Goal: Task Accomplishment & Management: Manage account settings

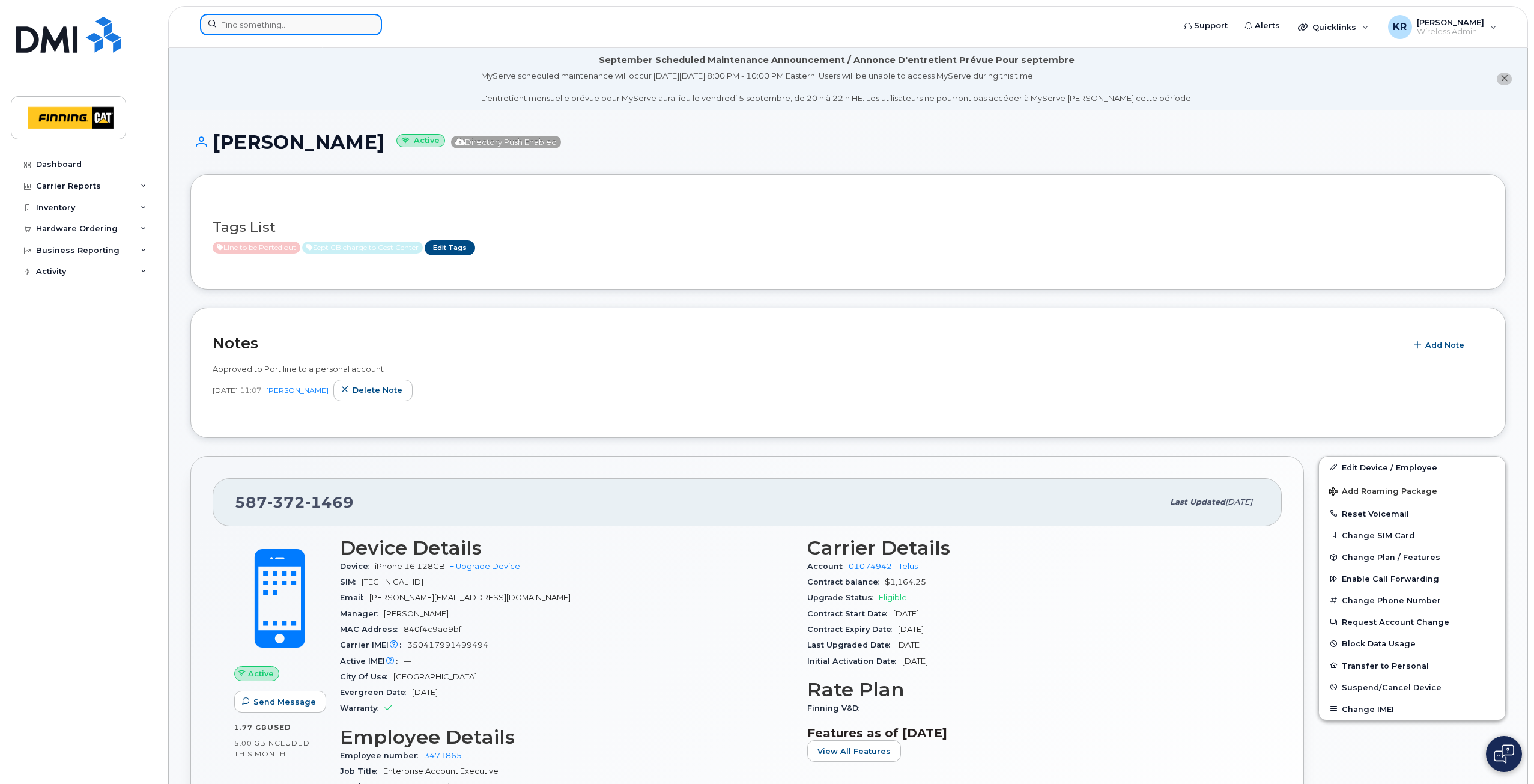
click at [327, 24] on input at bounding box center [291, 25] width 182 height 22
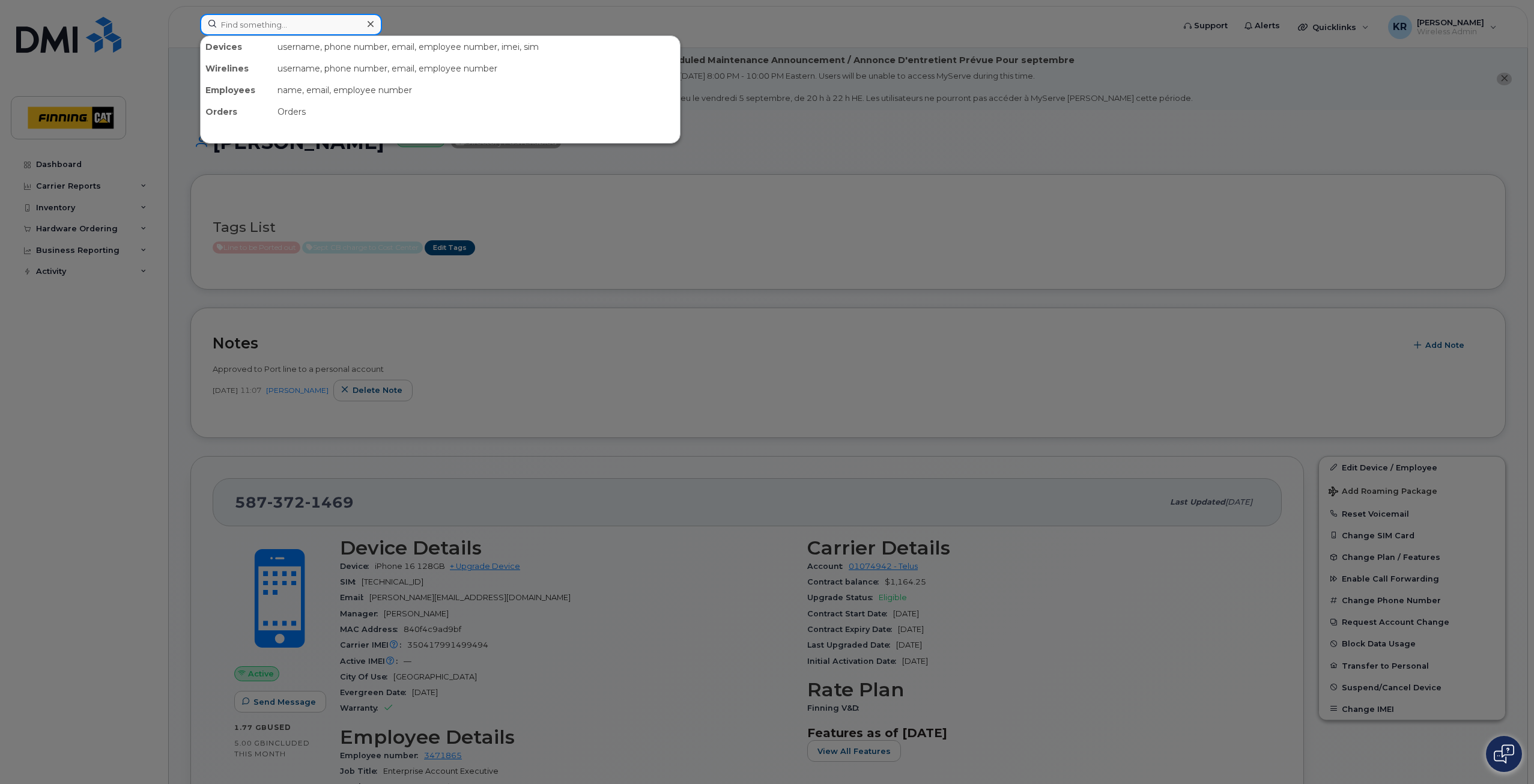
paste input "Paige Foster"
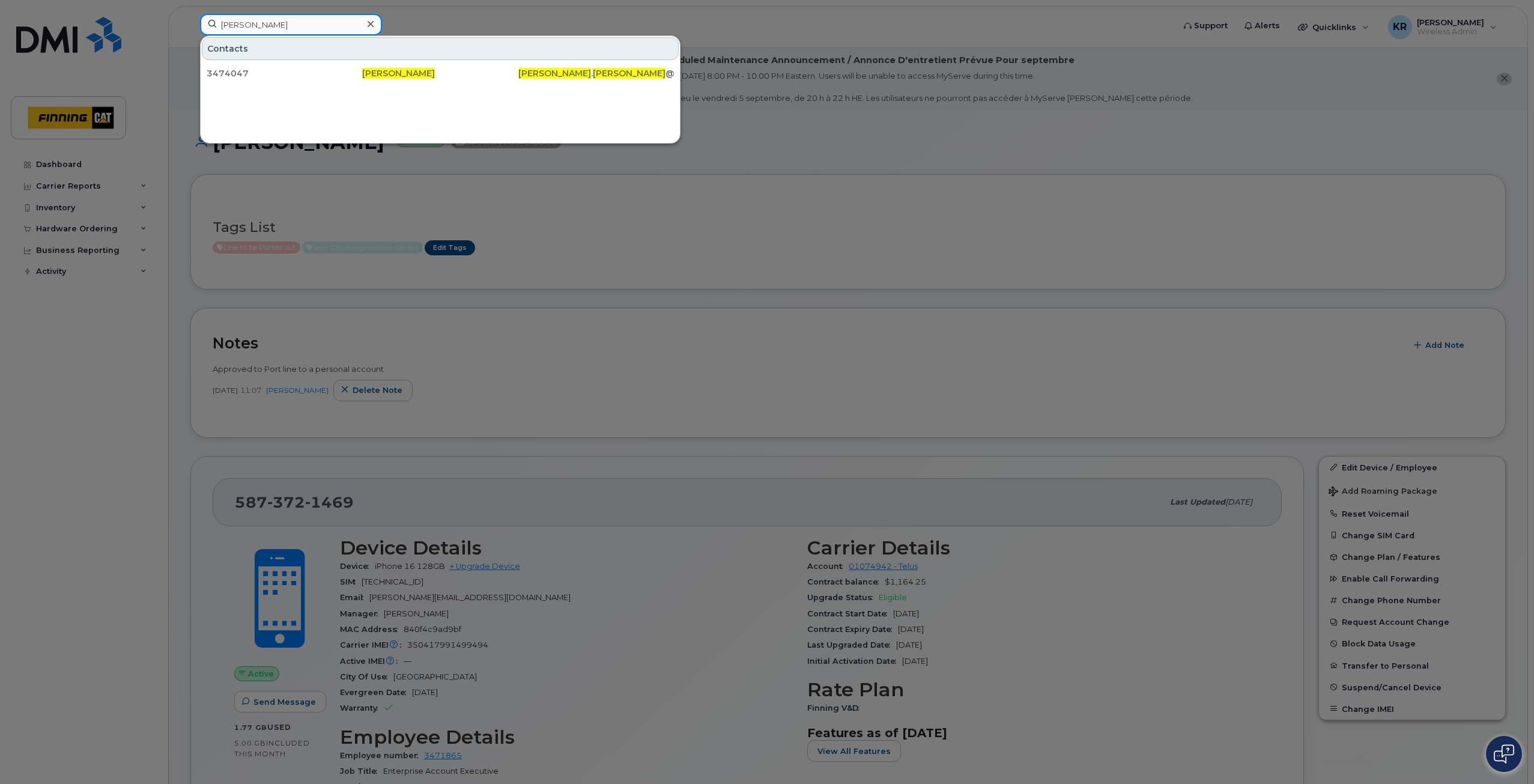
drag, startPoint x: 257, startPoint y: 24, endPoint x: 206, endPoint y: 23, distance: 51.0
click at [206, 23] on input "Paige Foster" at bounding box center [291, 25] width 182 height 22
paste input "Justin Ess"
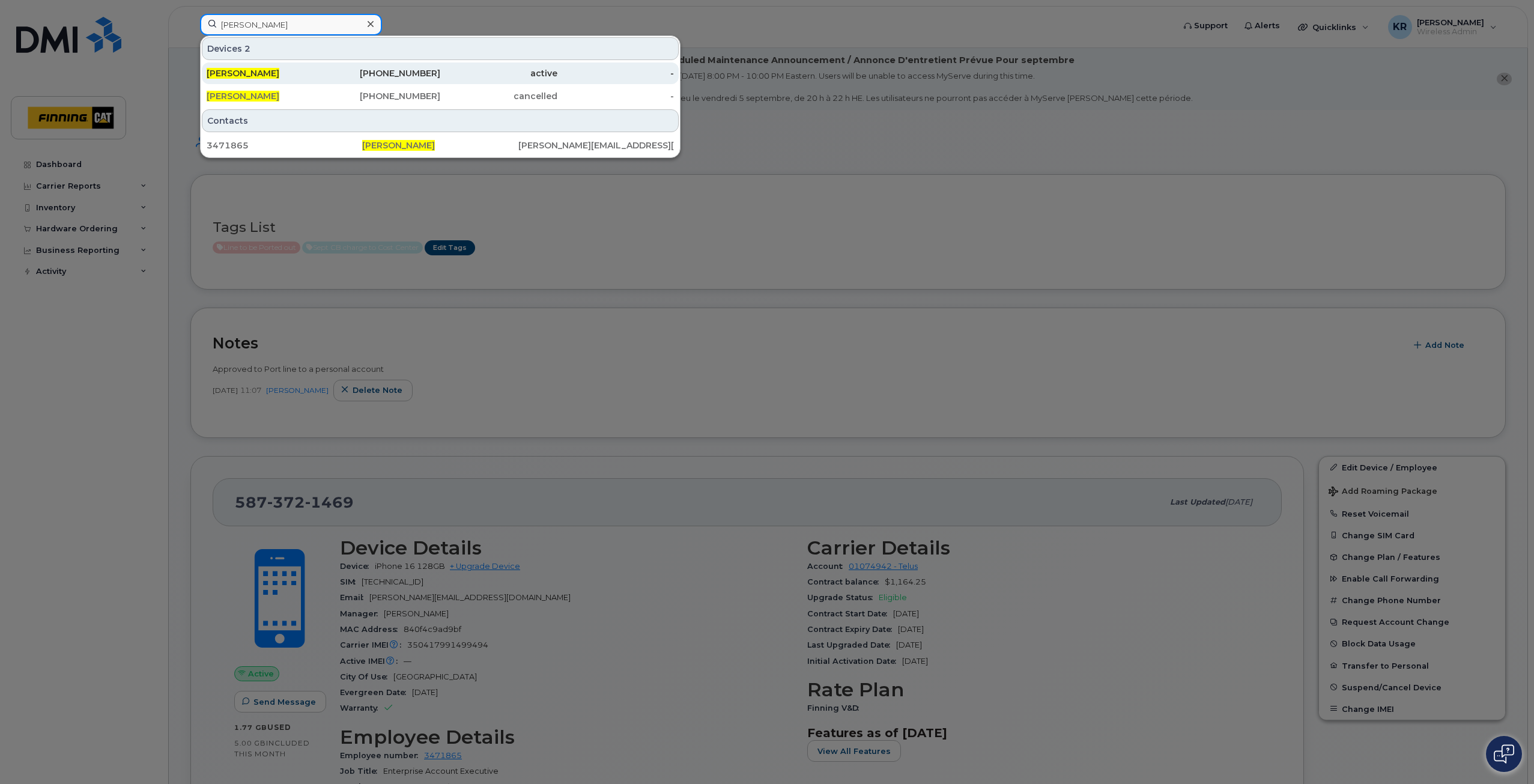
type input "Justin Esser"
click at [402, 73] on div "587-372-1469" at bounding box center [382, 74] width 117 height 12
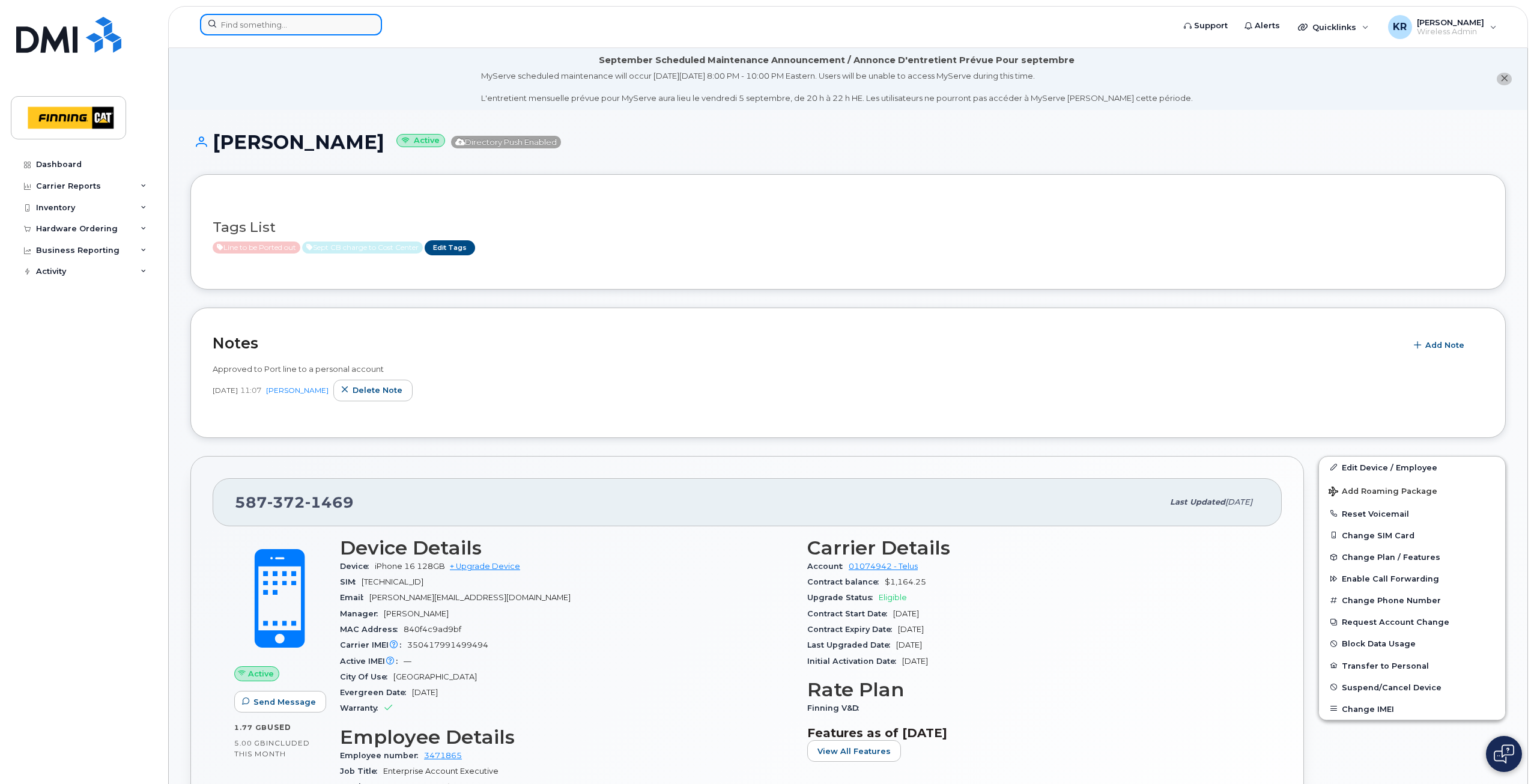
click at [252, 25] on input at bounding box center [291, 25] width 182 height 22
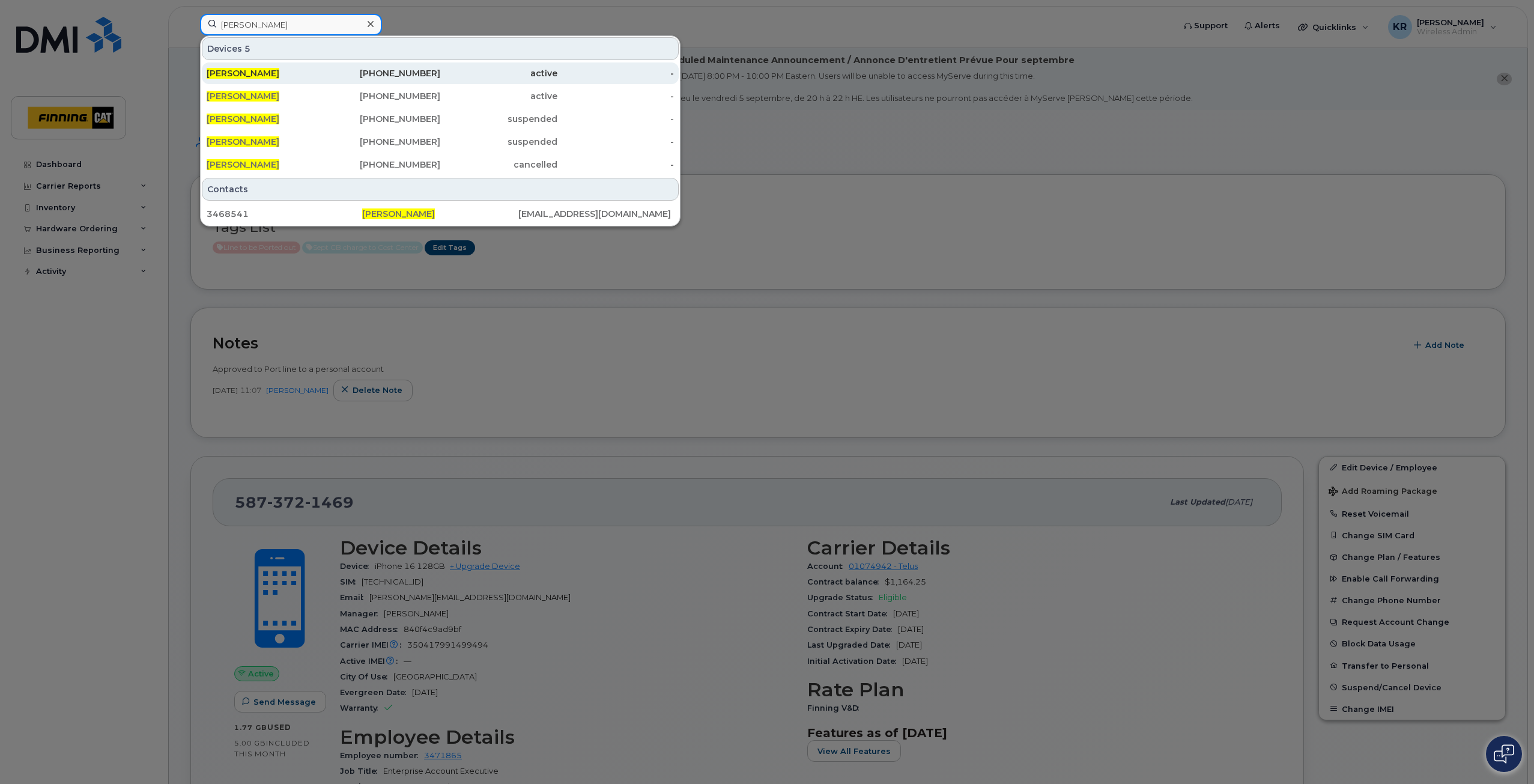
type input "joe laliberte"
click at [385, 75] on div "780-618-7072" at bounding box center [382, 74] width 117 height 12
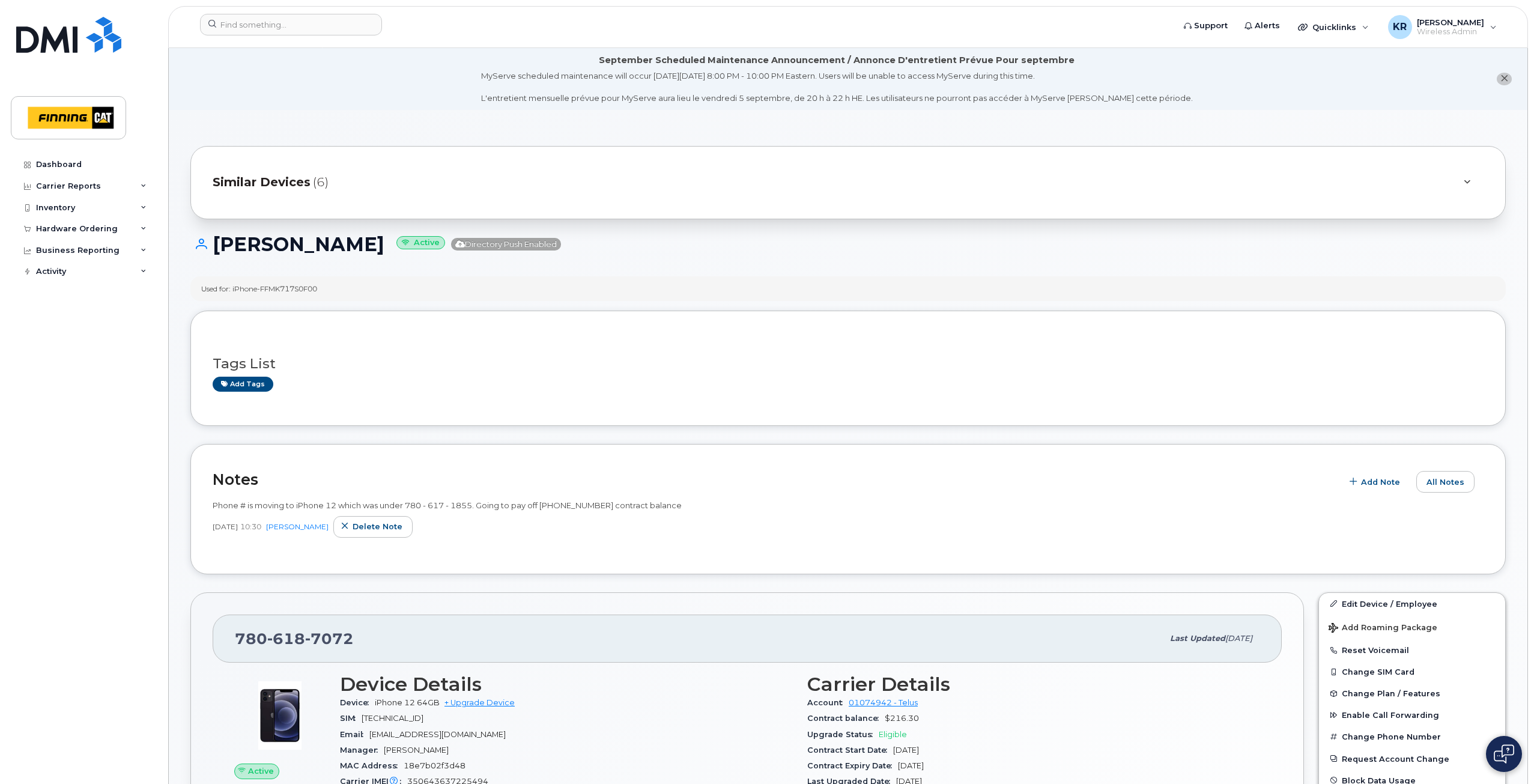
click at [292, 177] on span "Similar Devices" at bounding box center [262, 182] width 98 height 17
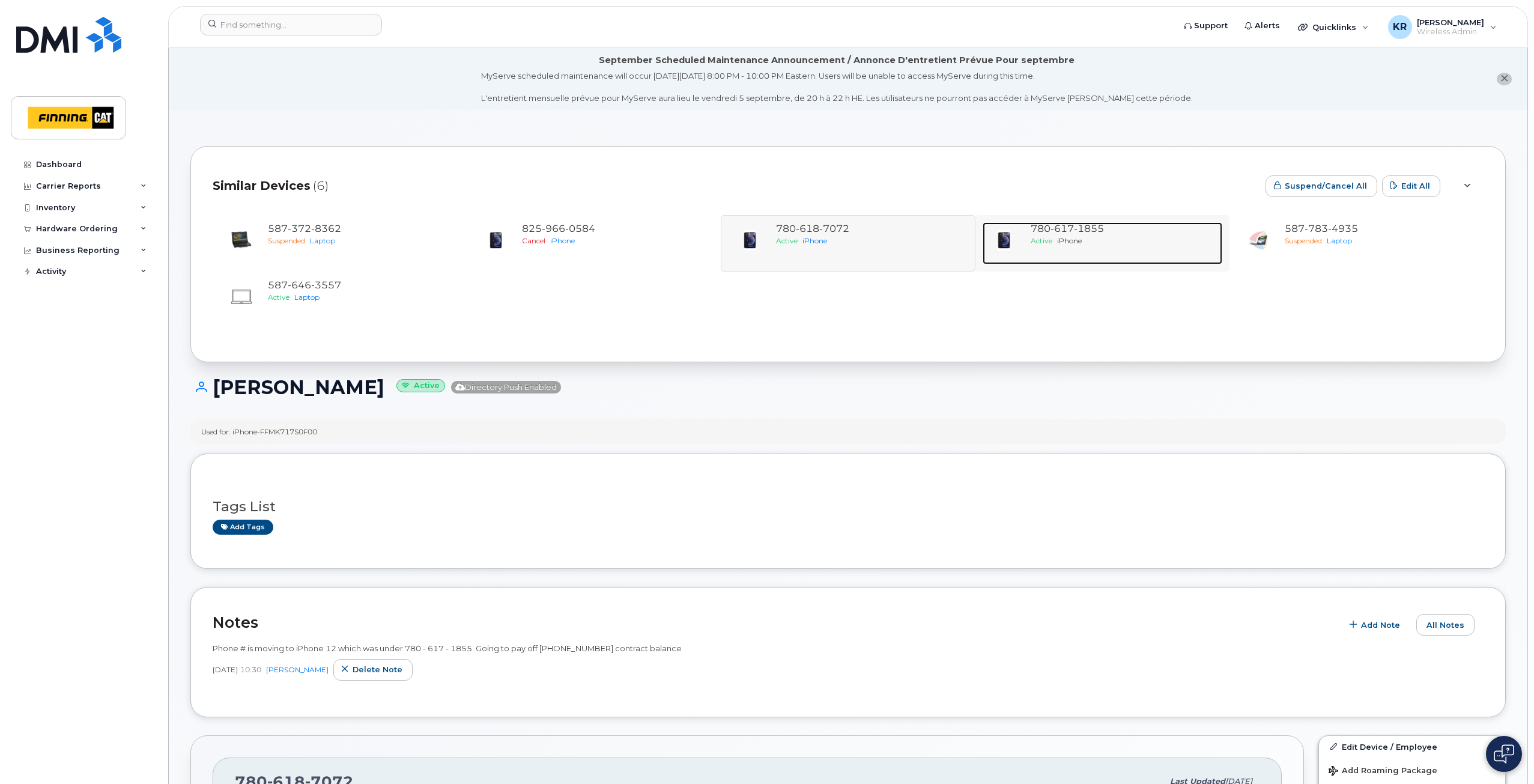
click at [1095, 242] on div "Active iPhone" at bounding box center [1124, 240] width 187 height 10
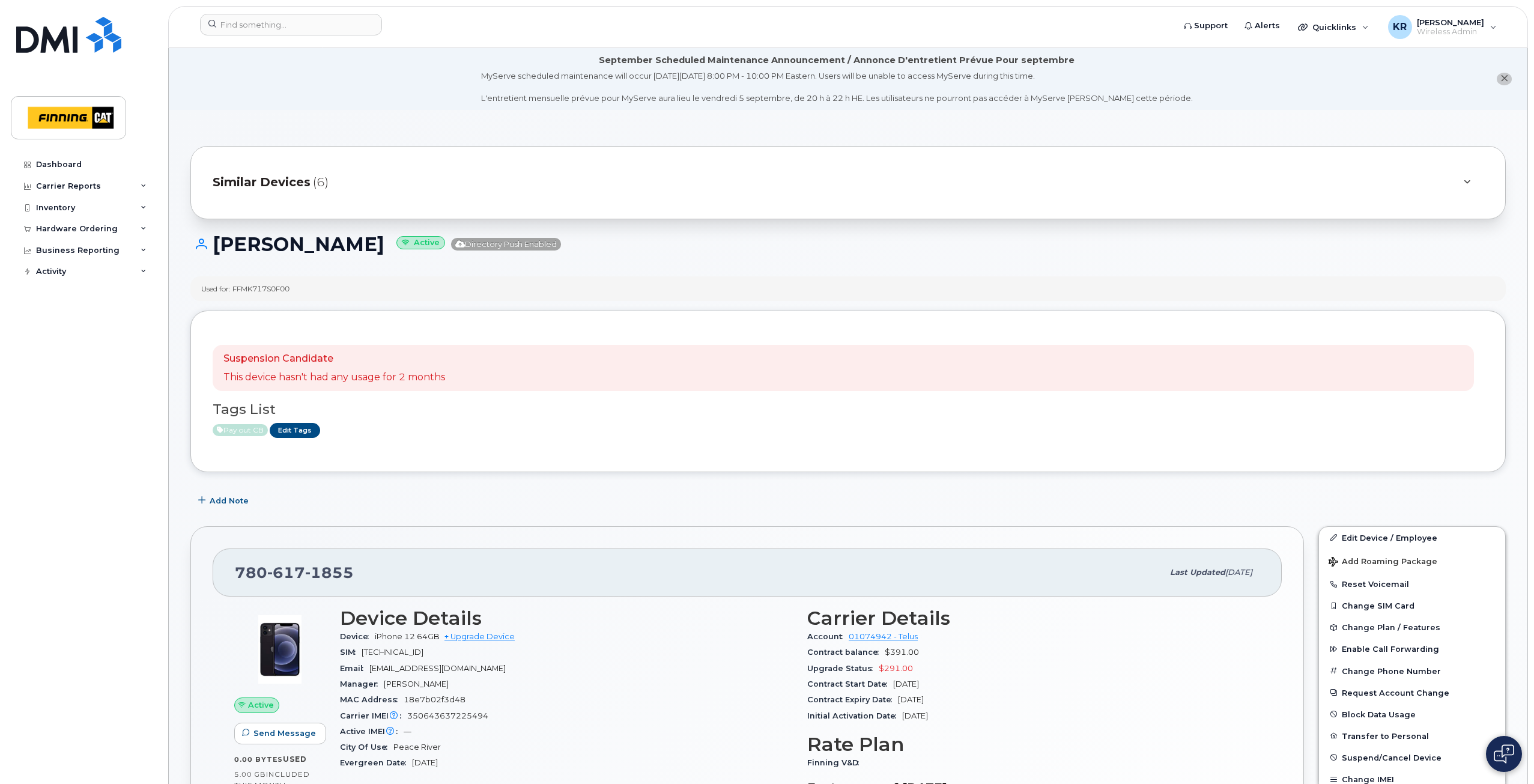
click at [288, 184] on span "Similar Devices" at bounding box center [262, 182] width 98 height 17
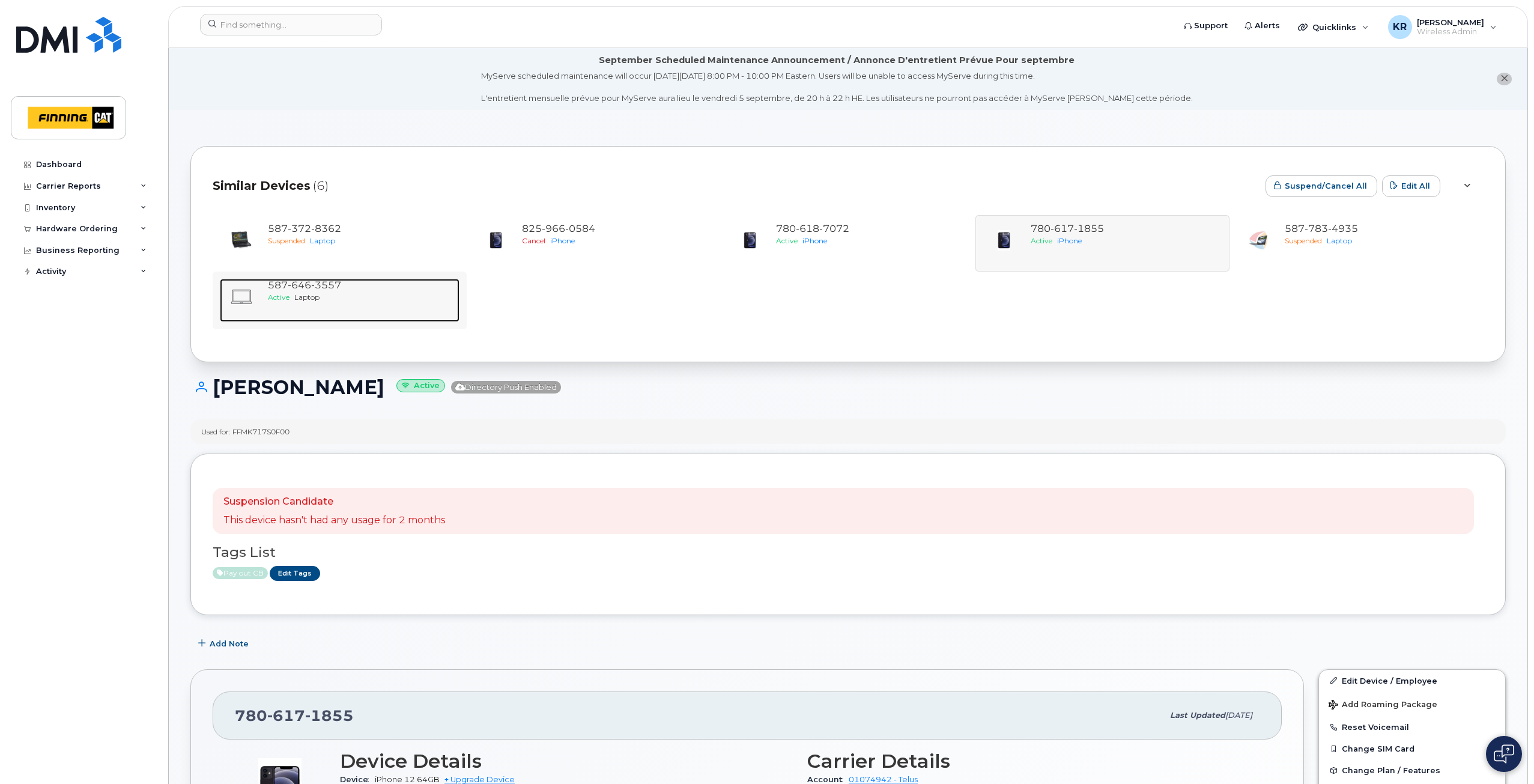
click at [325, 286] on span "3557" at bounding box center [326, 284] width 30 height 11
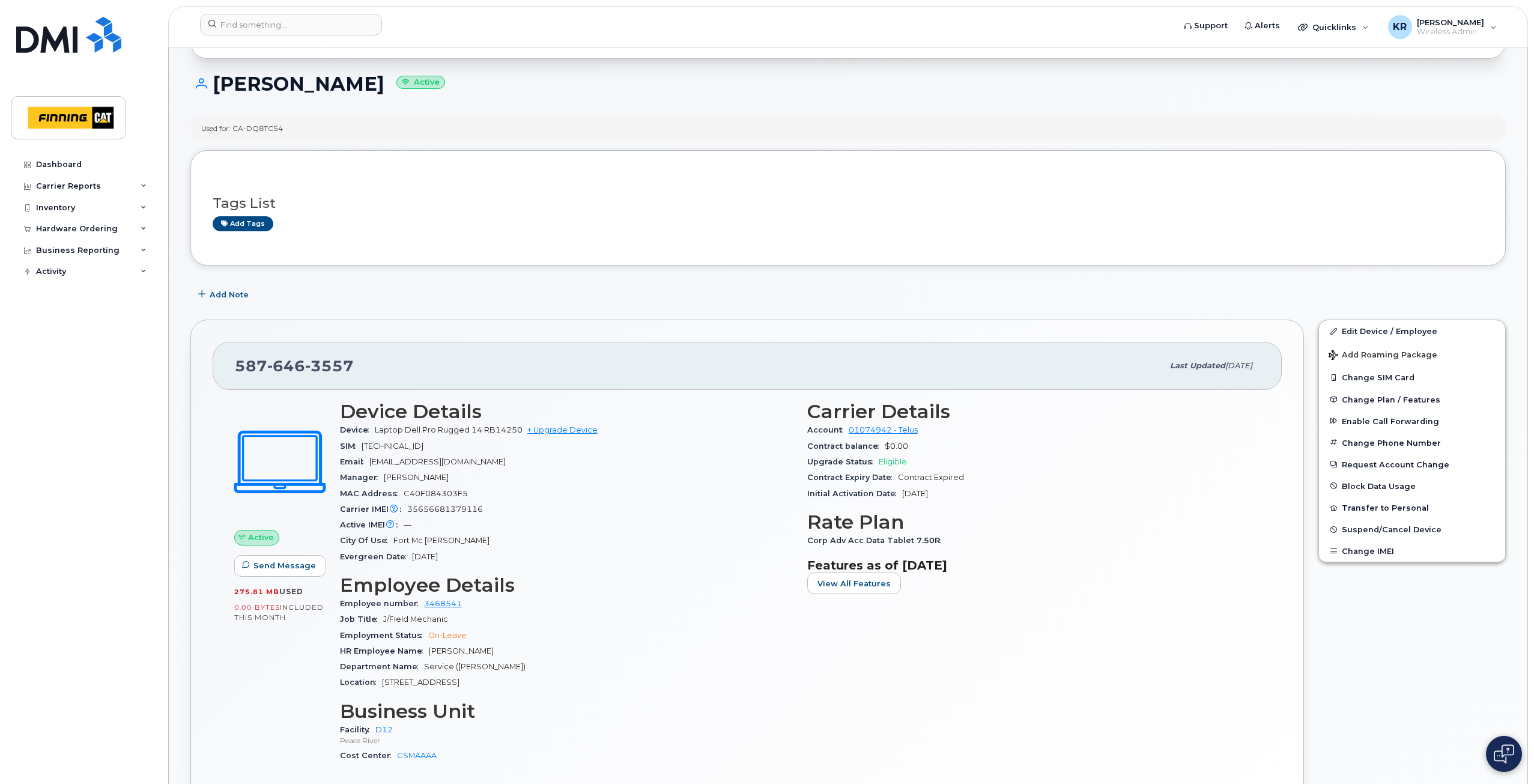
scroll to position [180, 0]
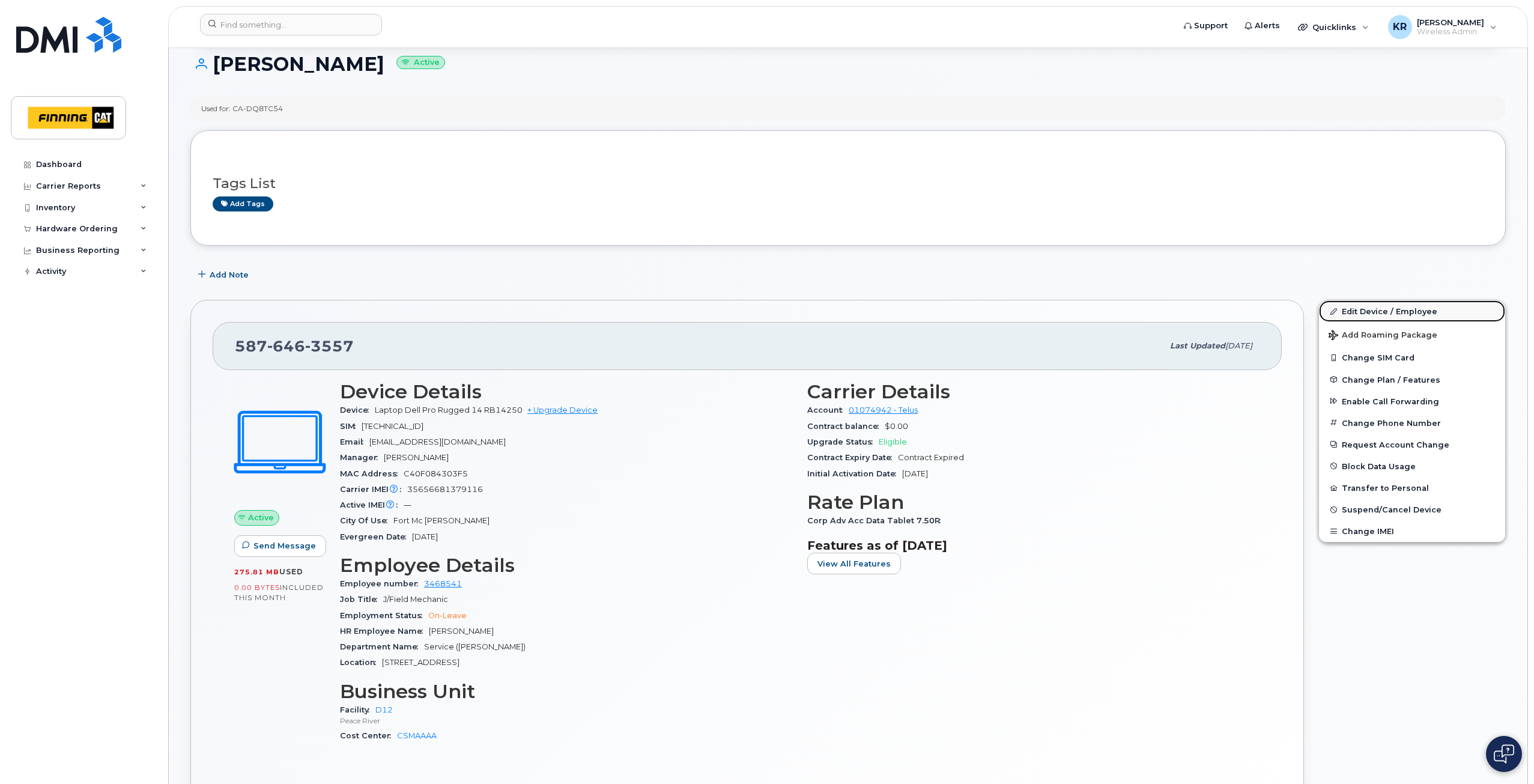
click at [1371, 313] on link "Edit Device / Employee" at bounding box center [1412, 311] width 186 height 22
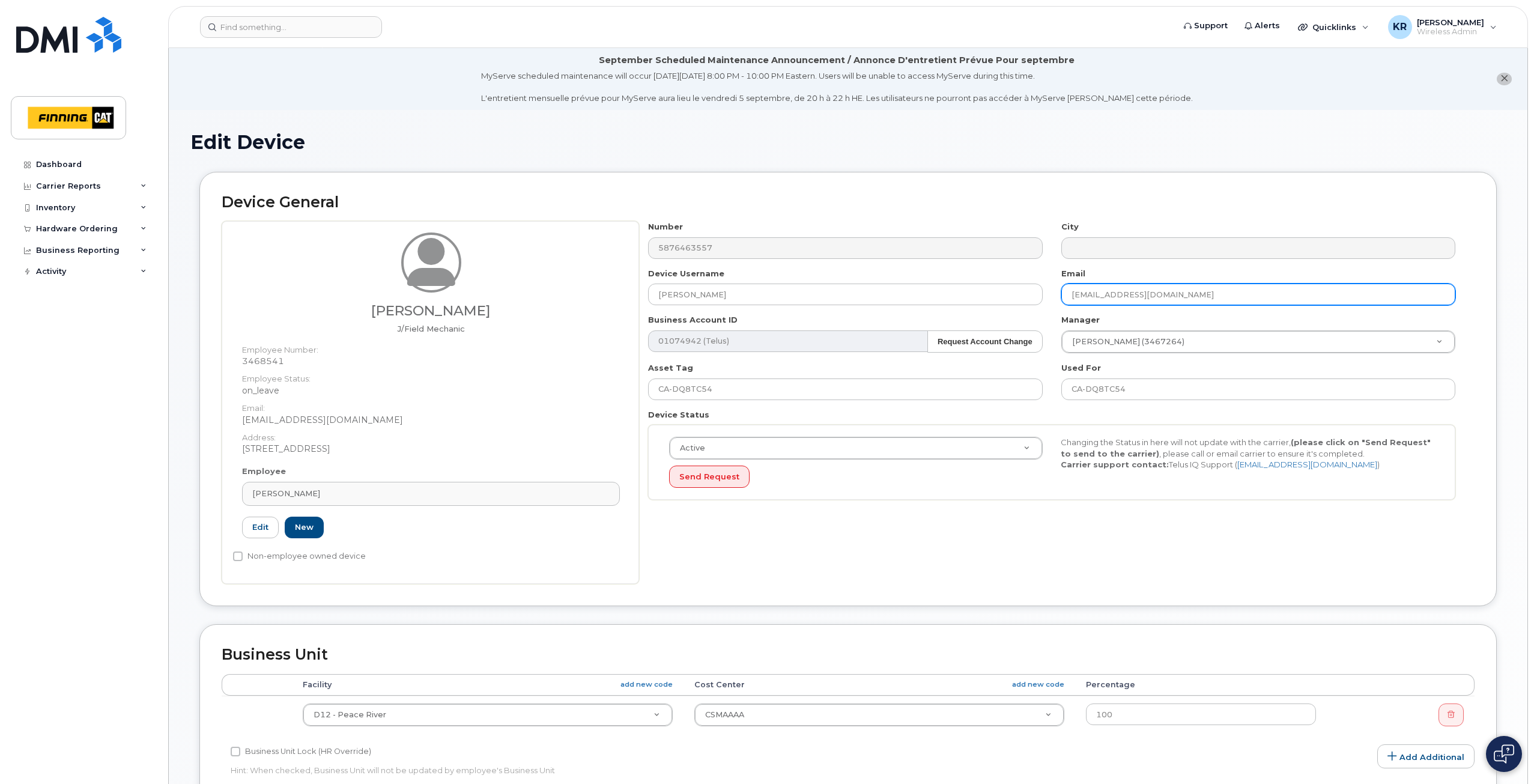
drag, startPoint x: 1067, startPoint y: 292, endPoint x: 1104, endPoint y: 289, distance: 37.1
click at [1104, 289] on input "[EMAIL_ADDRESS][DOMAIN_NAME]" at bounding box center [1259, 294] width 394 height 22
click at [1193, 297] on input "[EMAIL_ADDRESS][DOMAIN_NAME]" at bounding box center [1259, 294] width 394 height 22
drag, startPoint x: 1192, startPoint y: 297, endPoint x: 1072, endPoint y: 296, distance: 120.0
click at [1072, 296] on input "[EMAIL_ADDRESS][DOMAIN_NAME]" at bounding box center [1259, 294] width 394 height 22
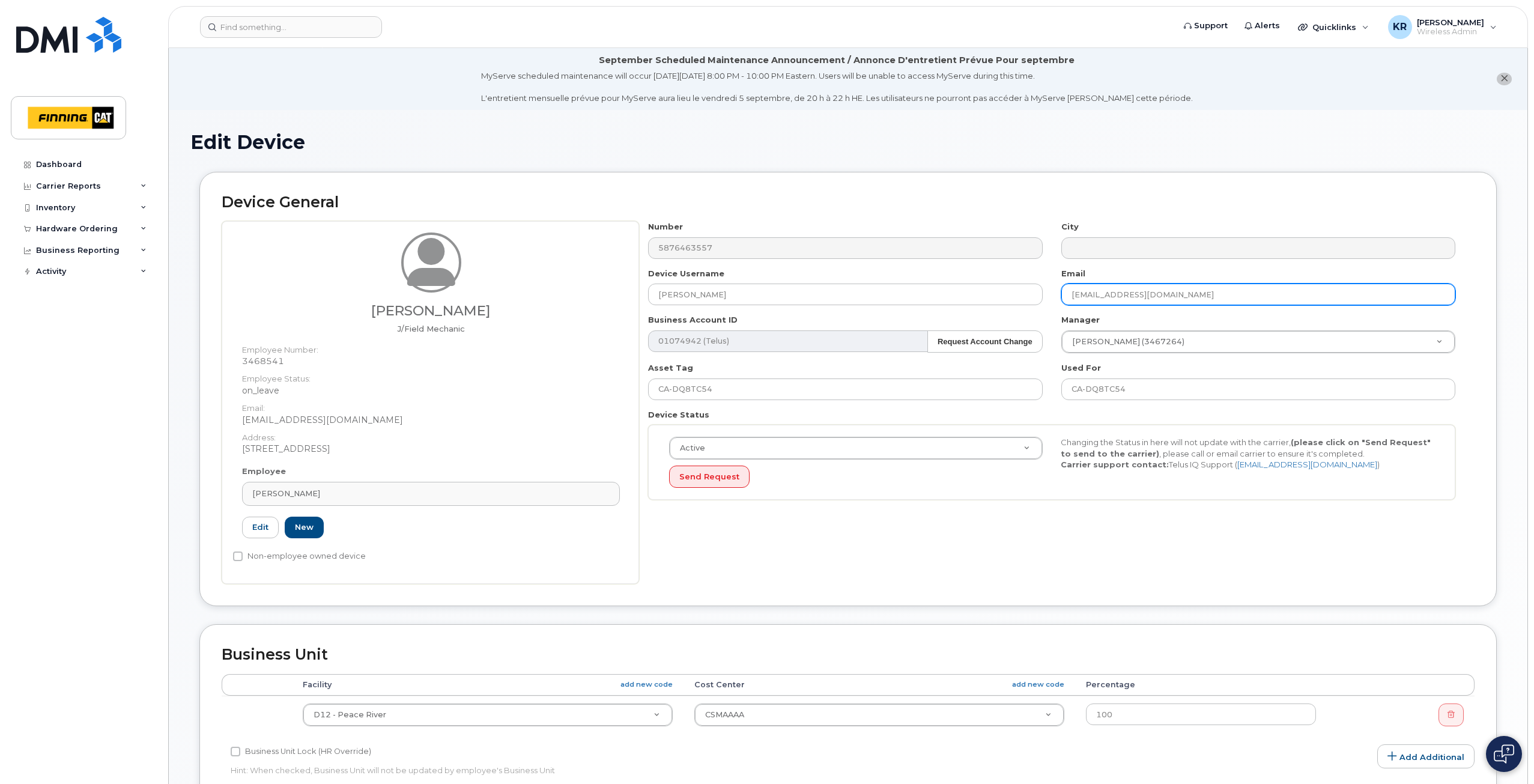
paste input "Robert.Norrish"
type input "Robert.Norrish@finning.com"
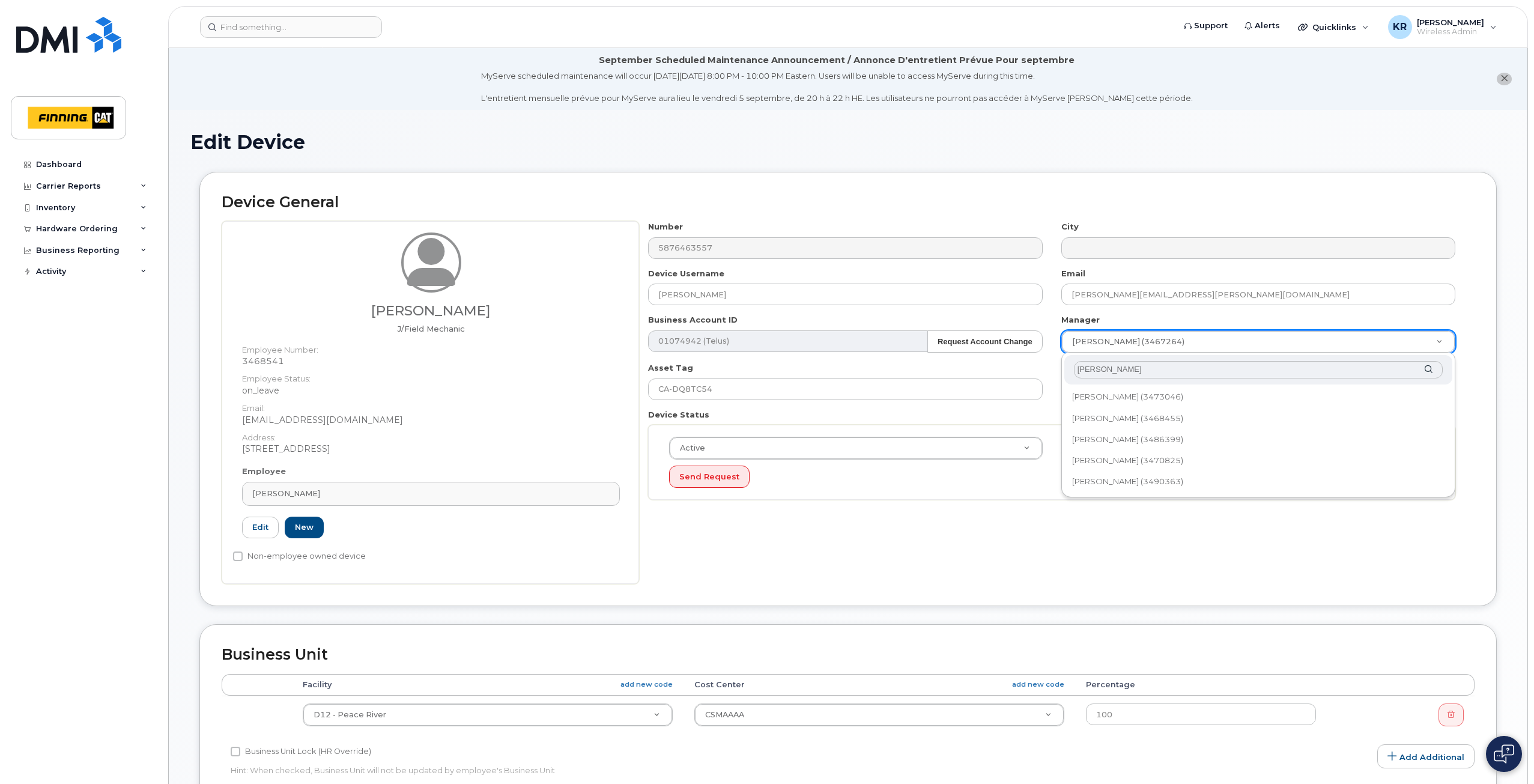
type input "brandon new"
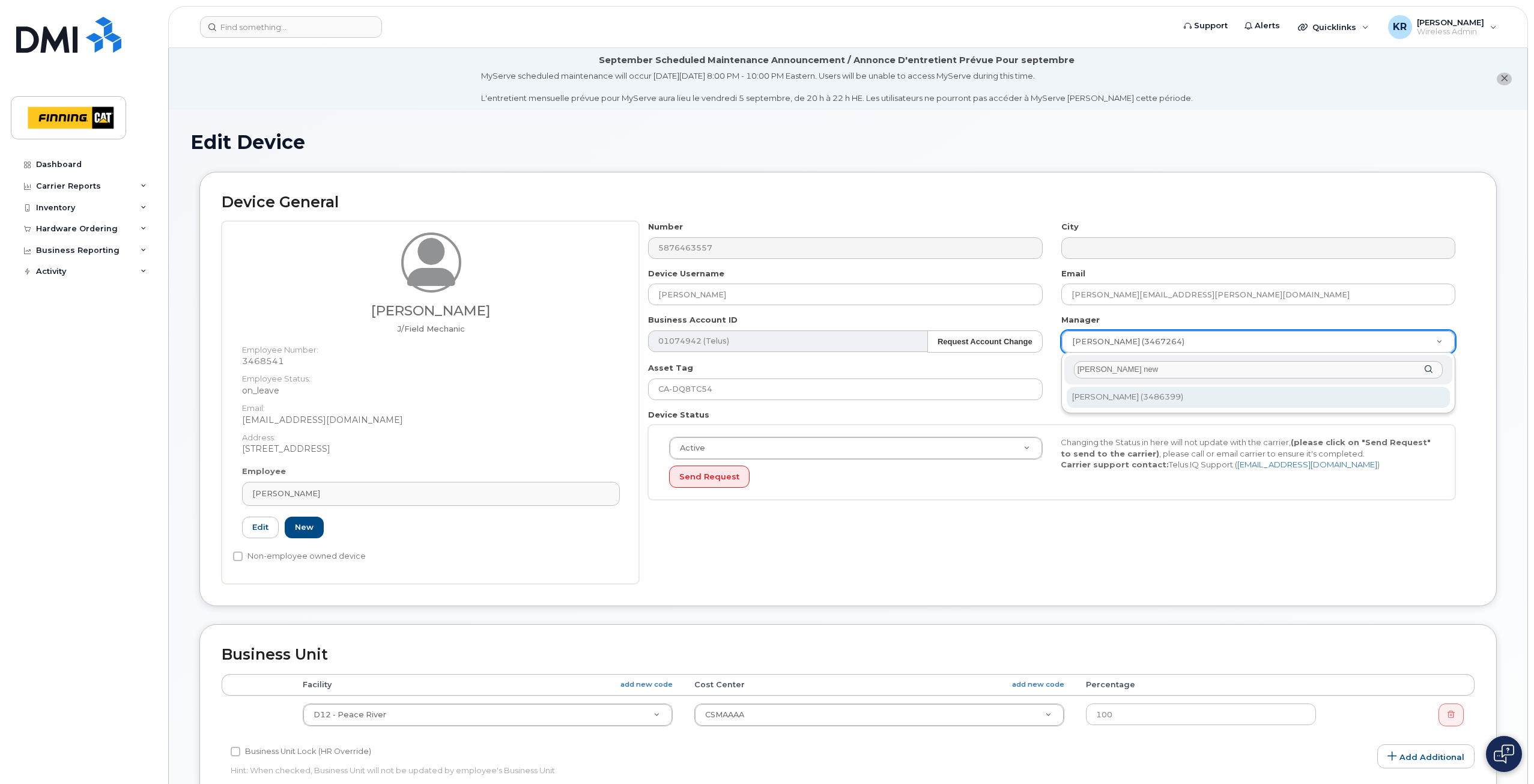
type input "283063"
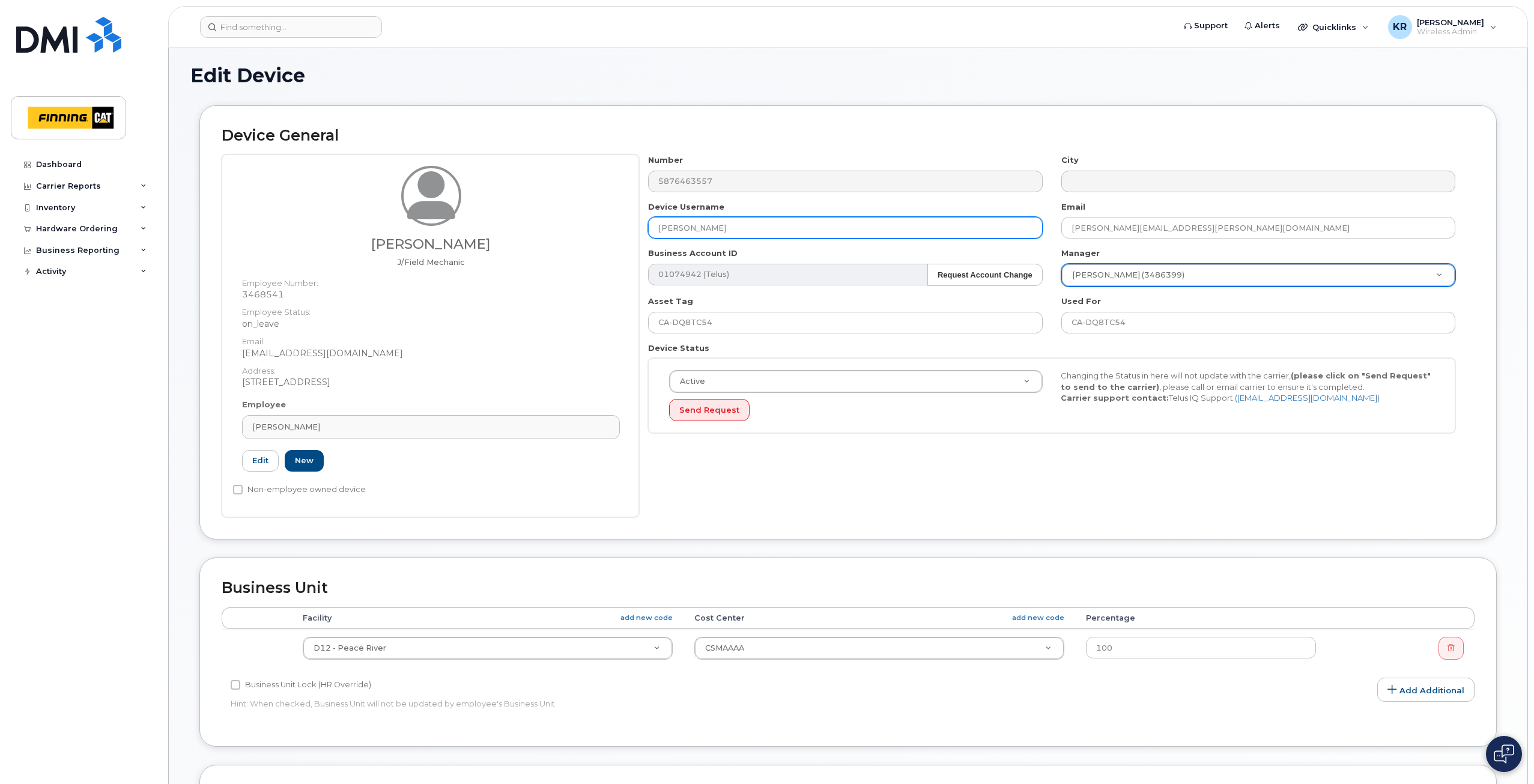
scroll to position [300, 0]
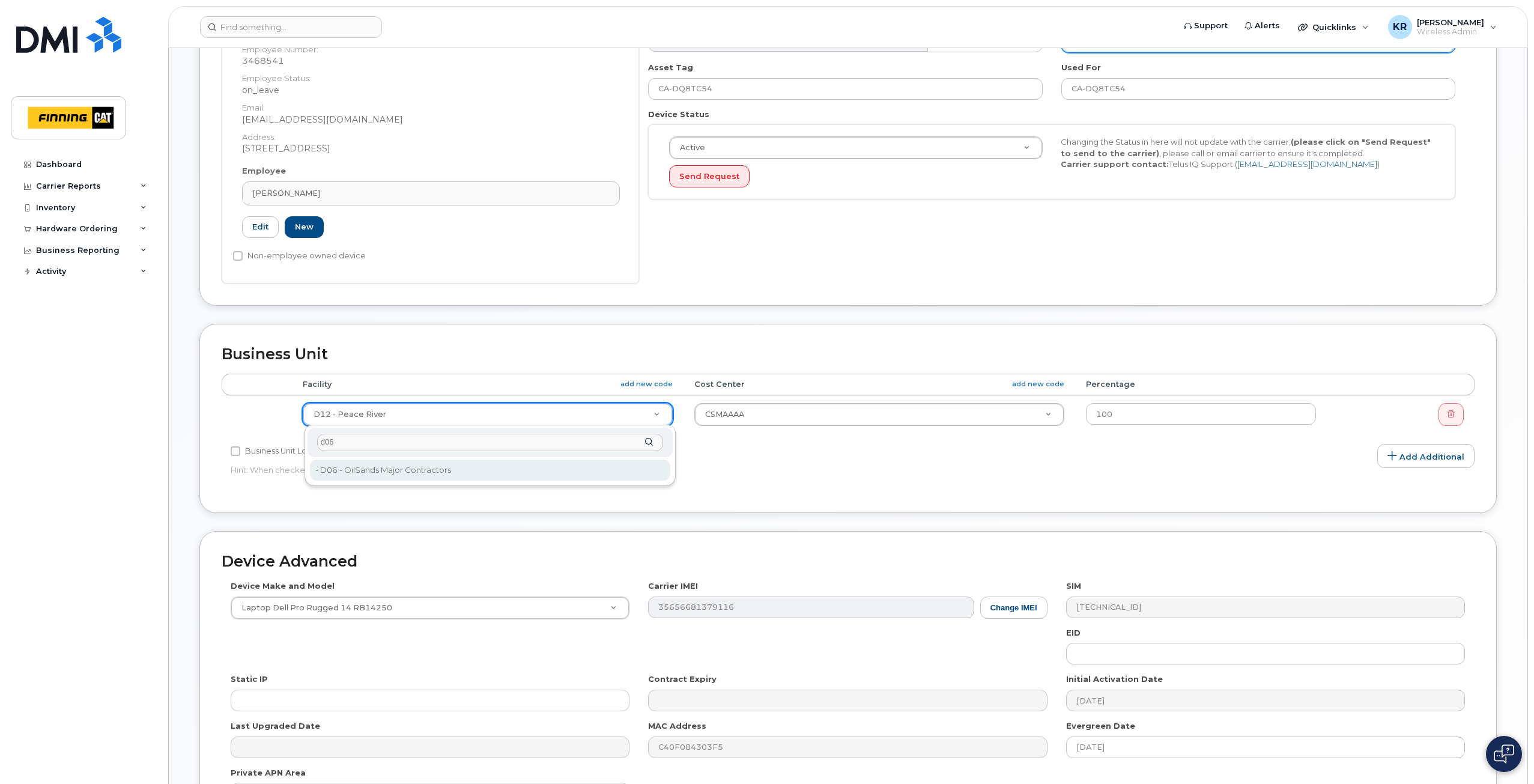
type input "d06"
type input "34171"
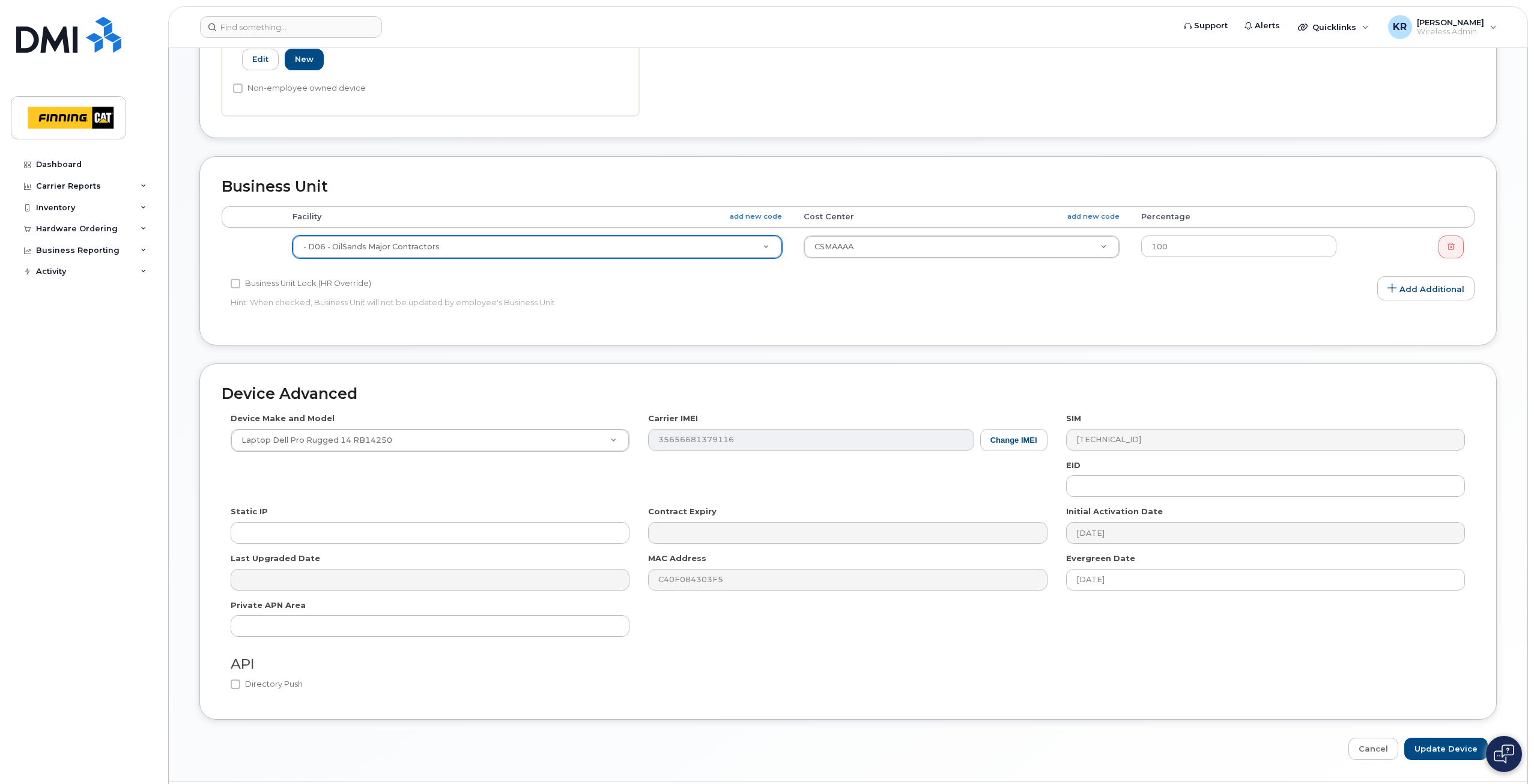
scroll to position [504, 0]
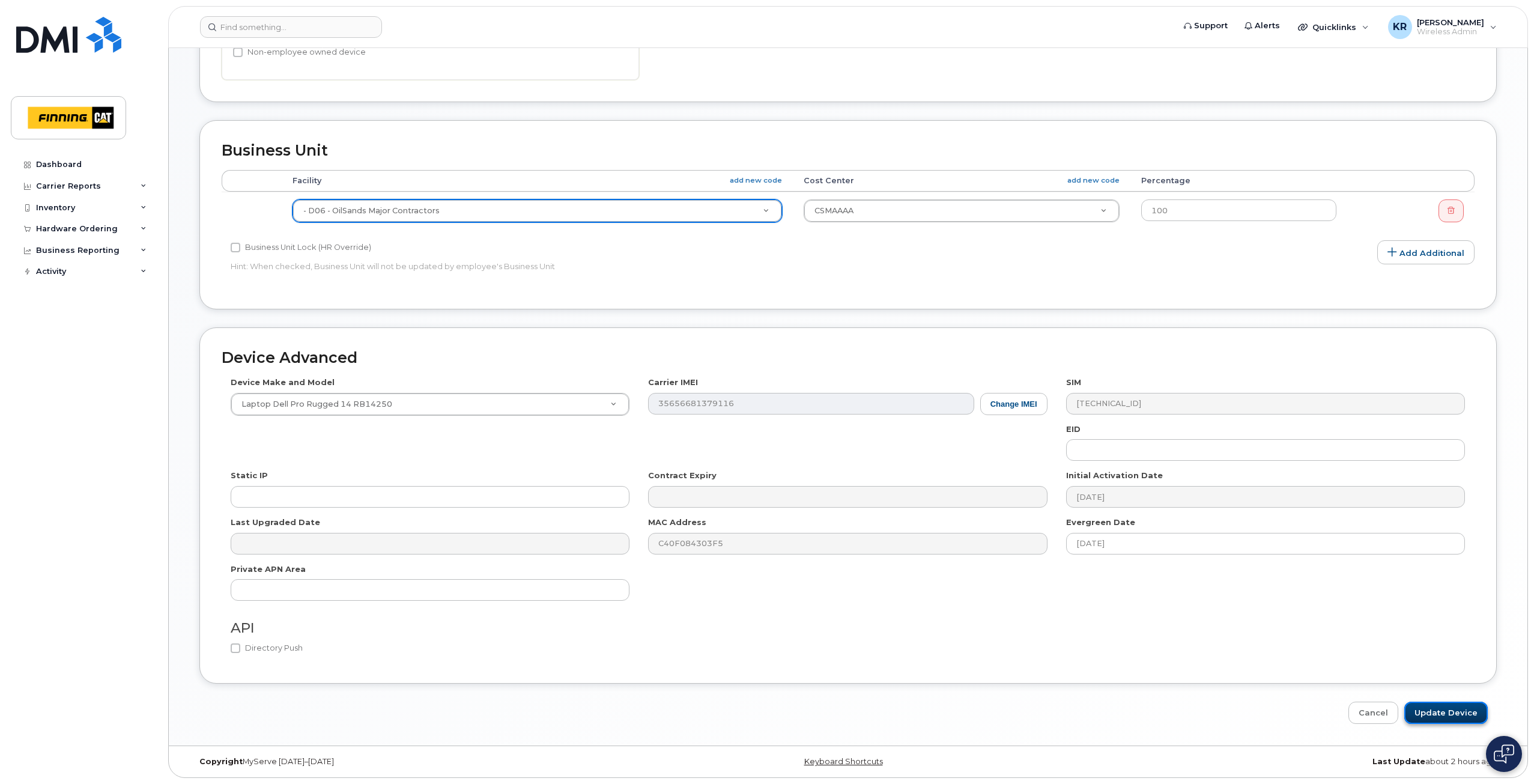
click at [1439, 707] on input "Update Device" at bounding box center [1446, 712] width 84 height 22
type input "Saving..."
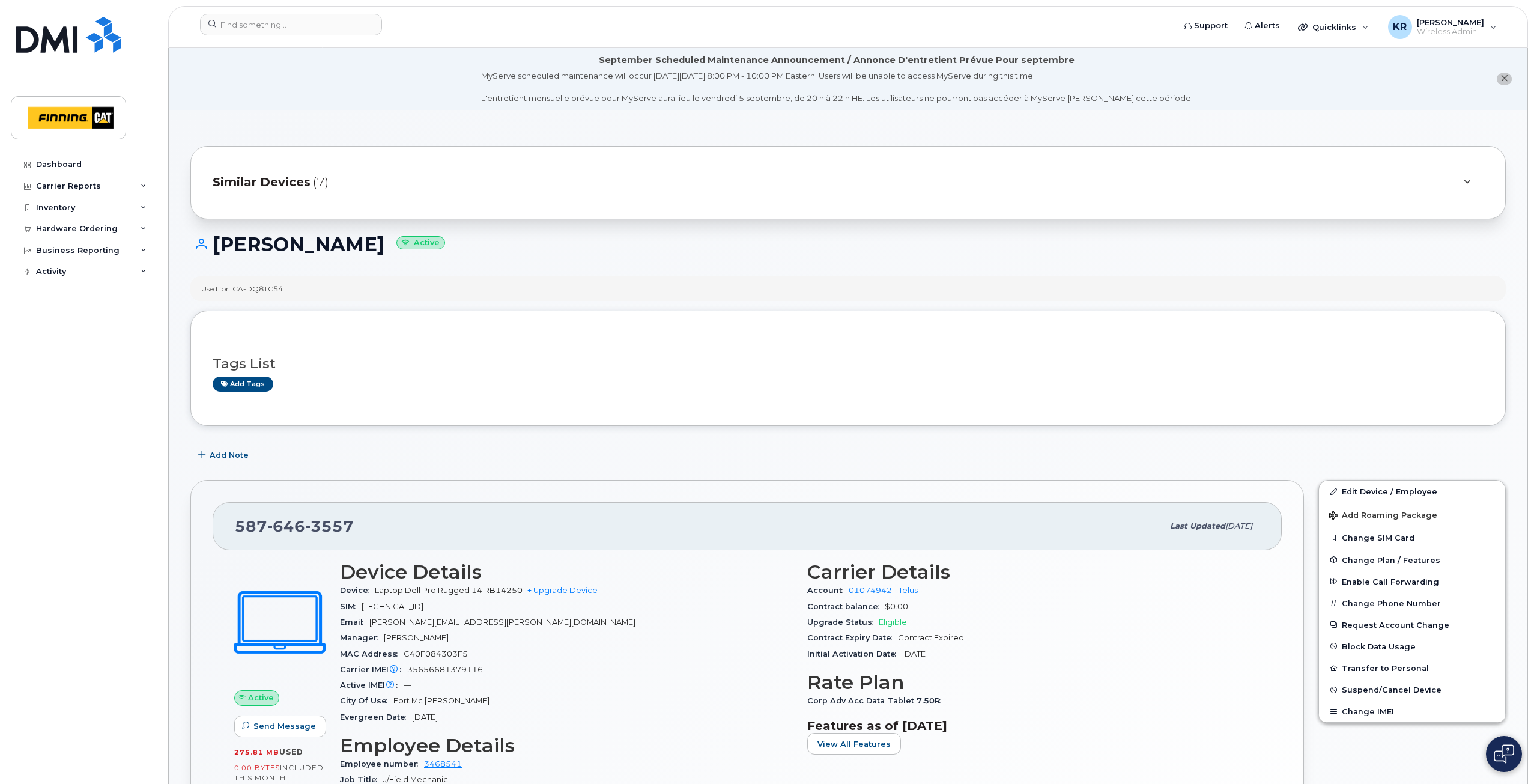
click at [263, 184] on span "Similar Devices" at bounding box center [262, 182] width 98 height 17
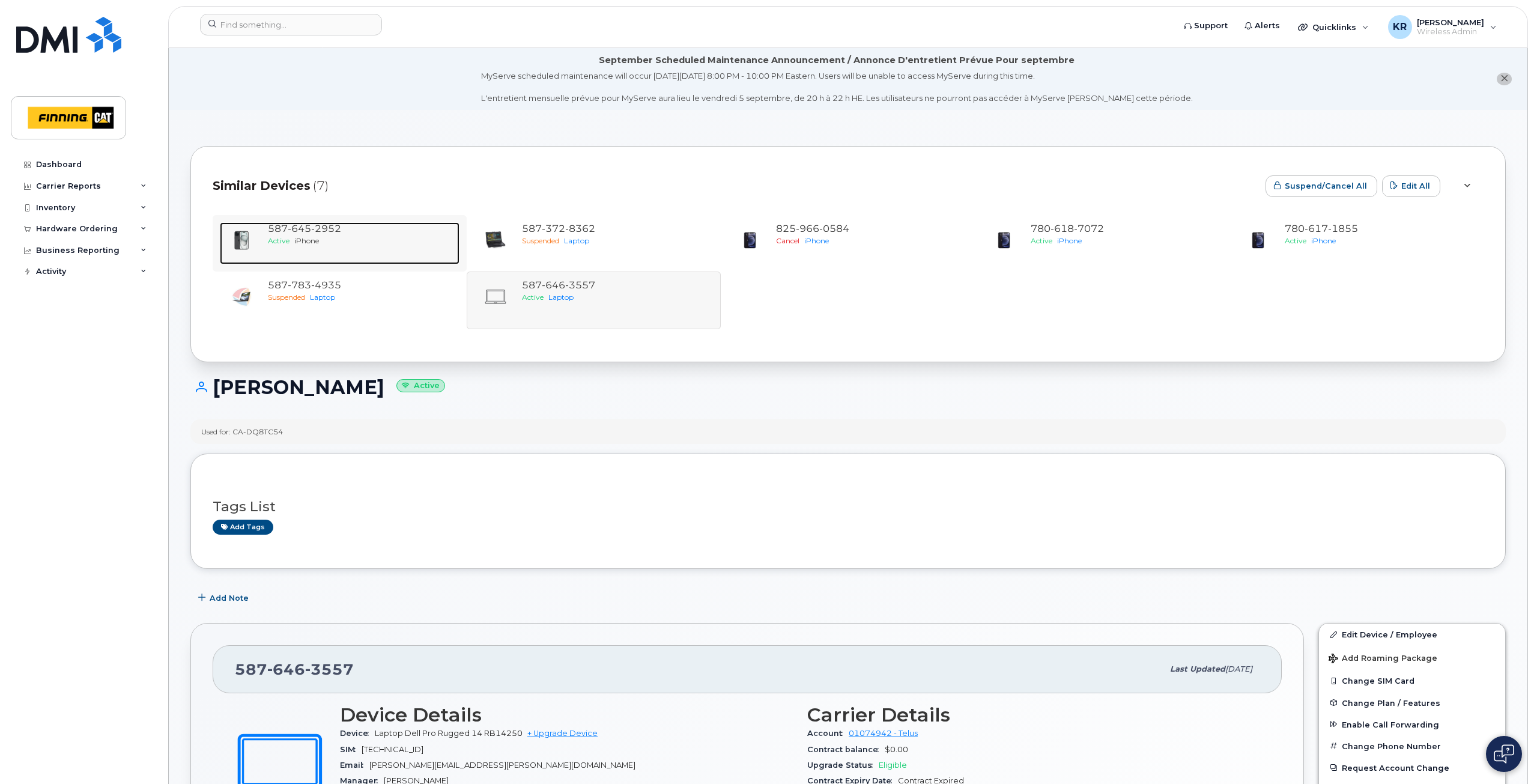
click at [326, 228] on span "2952" at bounding box center [326, 228] width 30 height 11
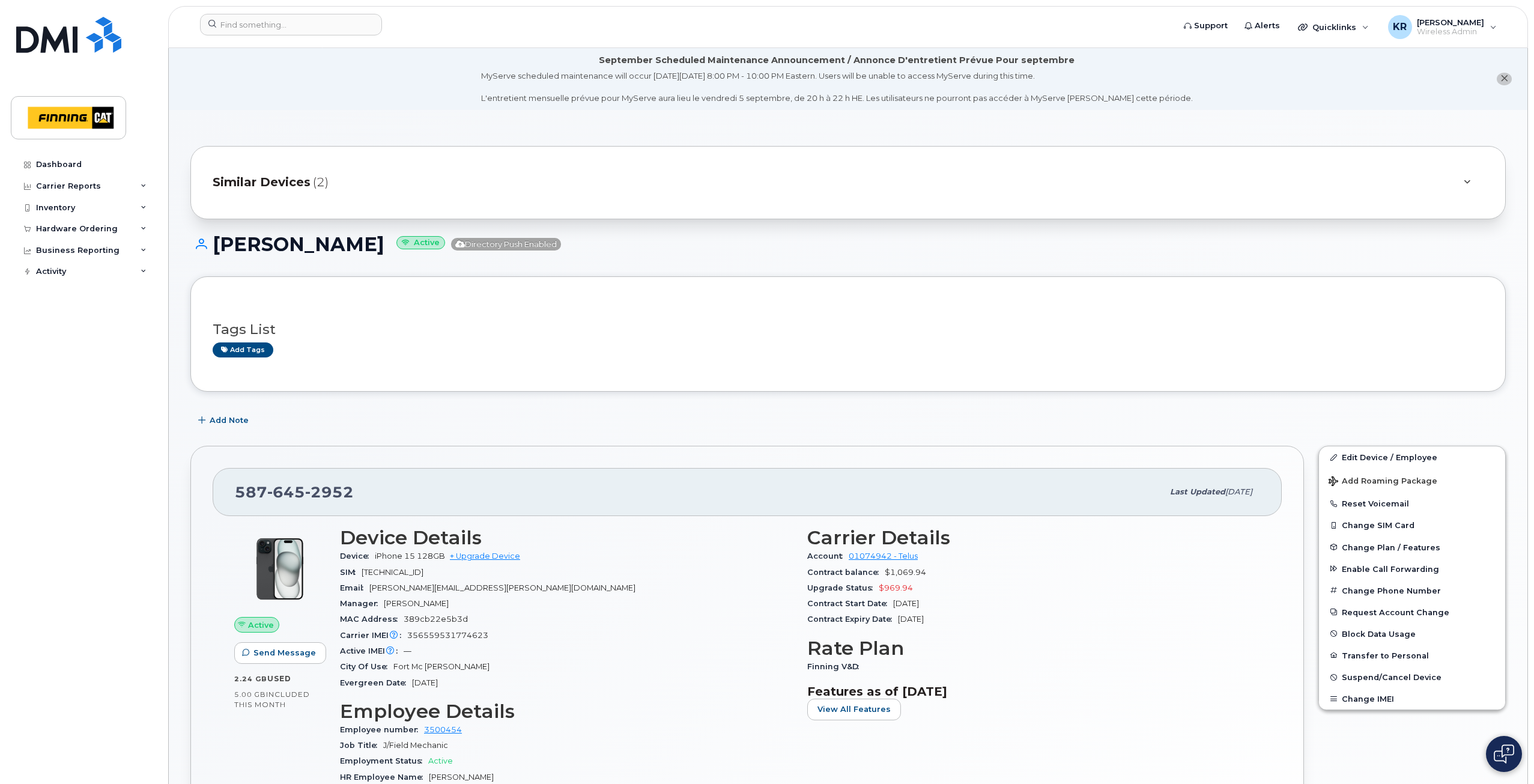
click at [291, 182] on span "Similar Devices" at bounding box center [262, 182] width 98 height 17
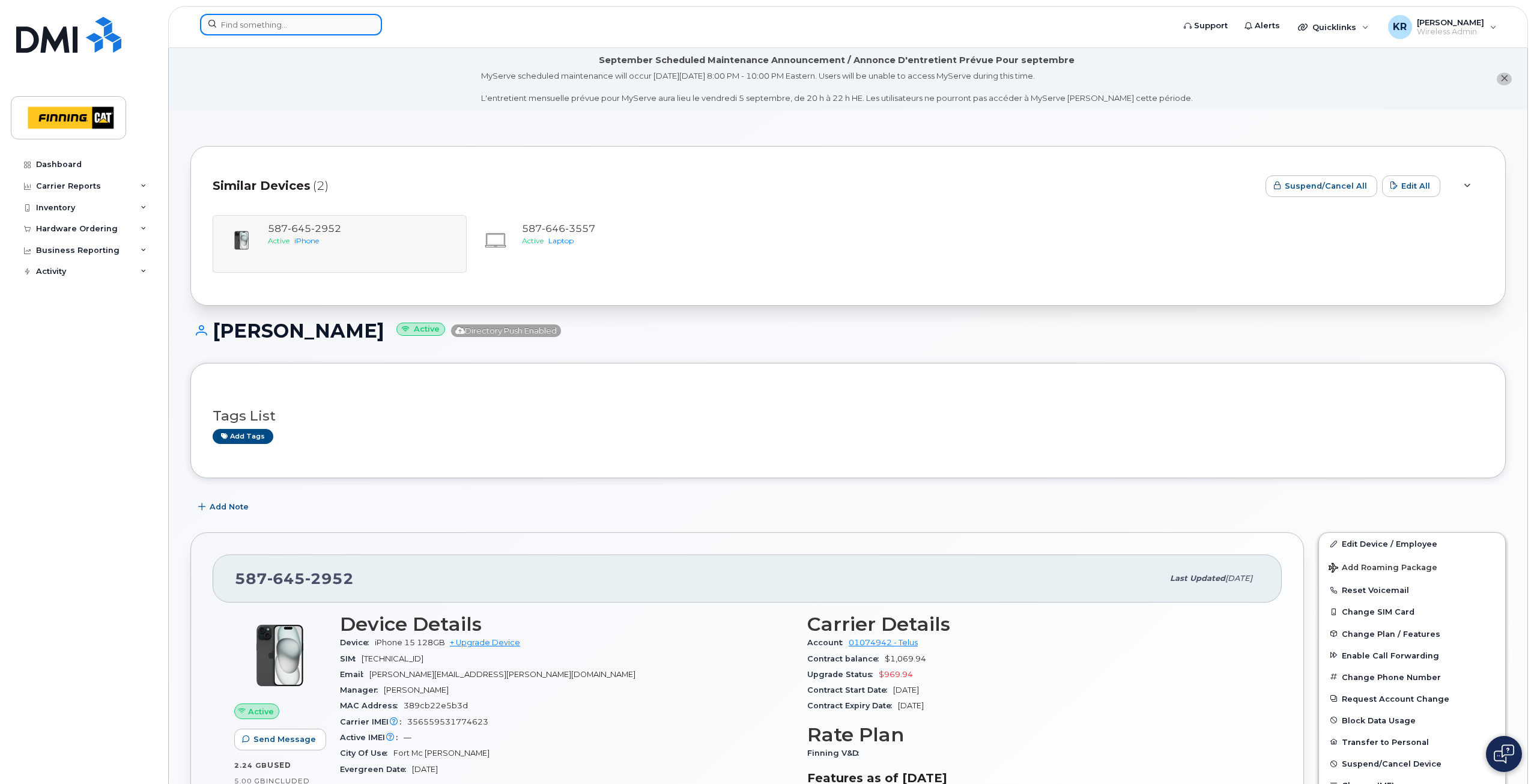
click at [281, 29] on input at bounding box center [291, 25] width 182 height 22
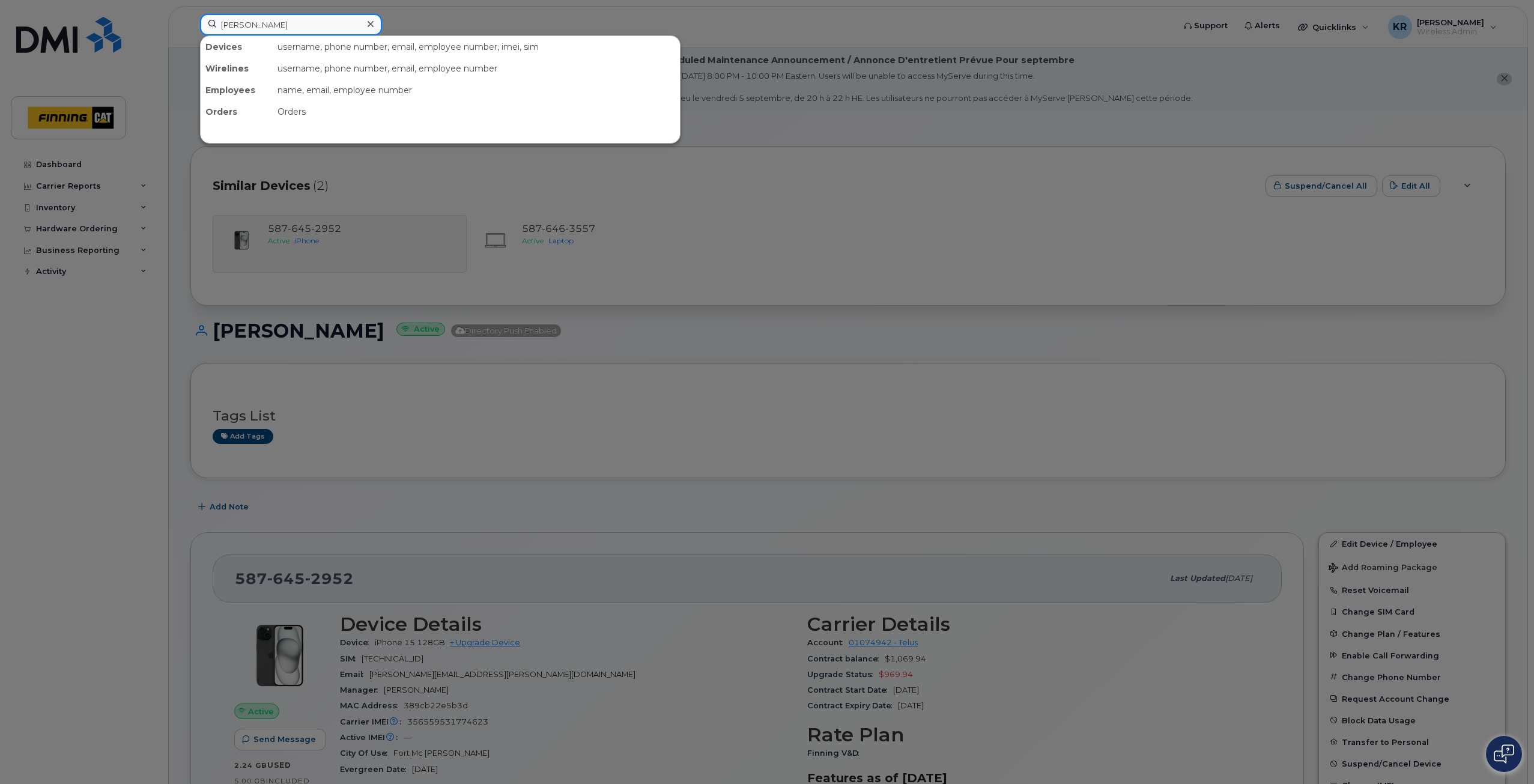
type input "joe laliberte"
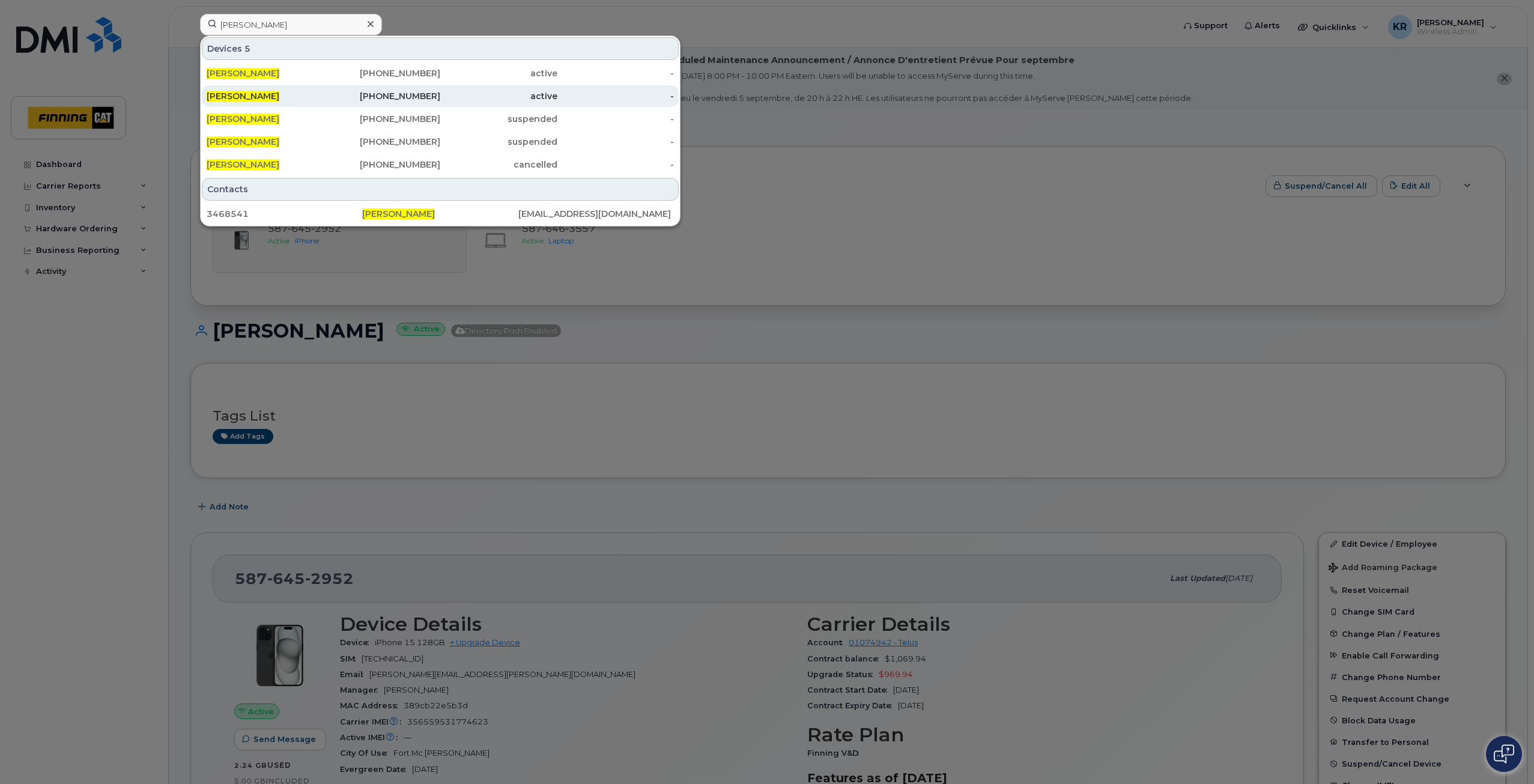
click at [433, 99] on div "780-617-1855" at bounding box center [382, 96] width 117 height 12
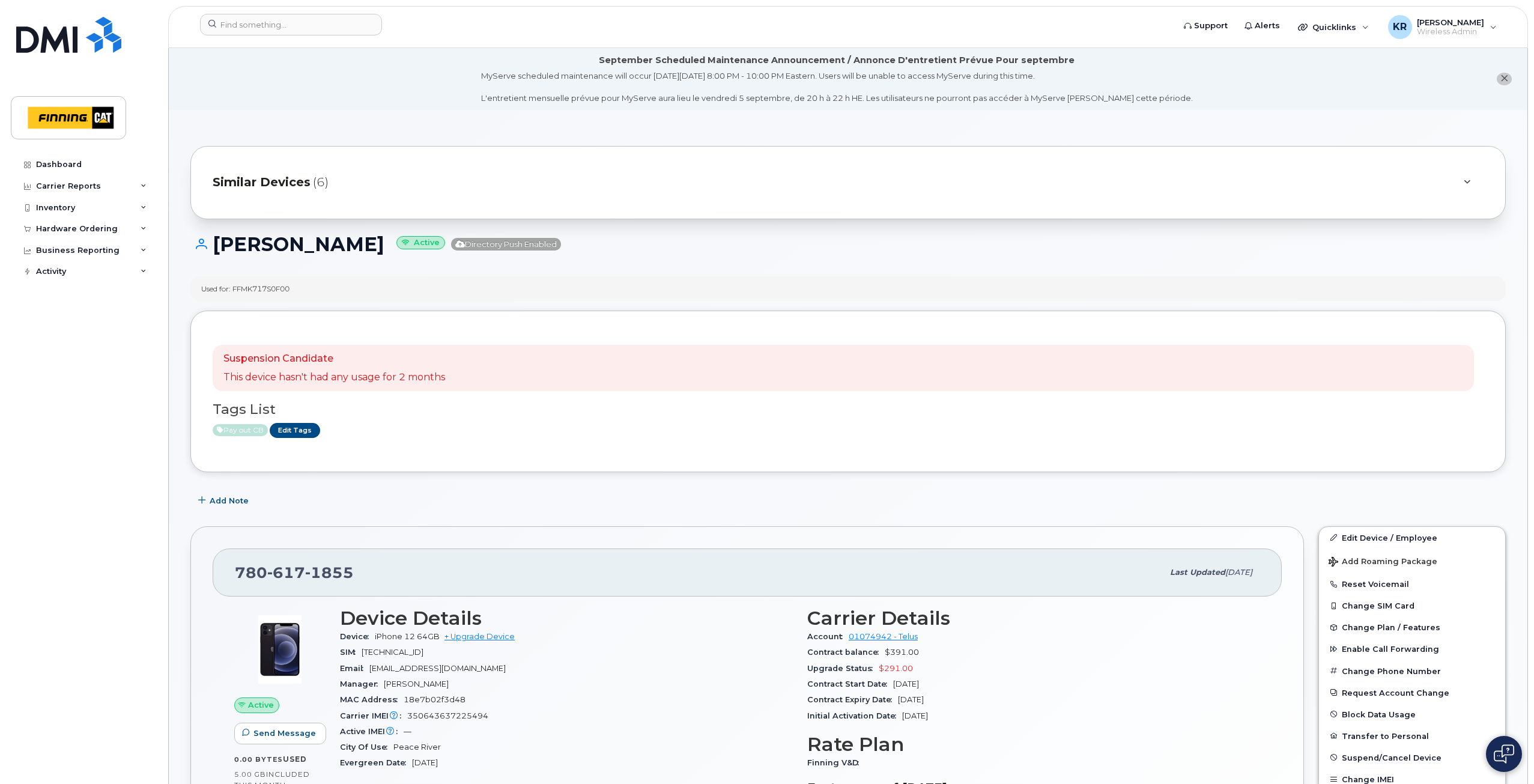
click at [306, 183] on span "Similar Devices" at bounding box center [262, 182] width 98 height 17
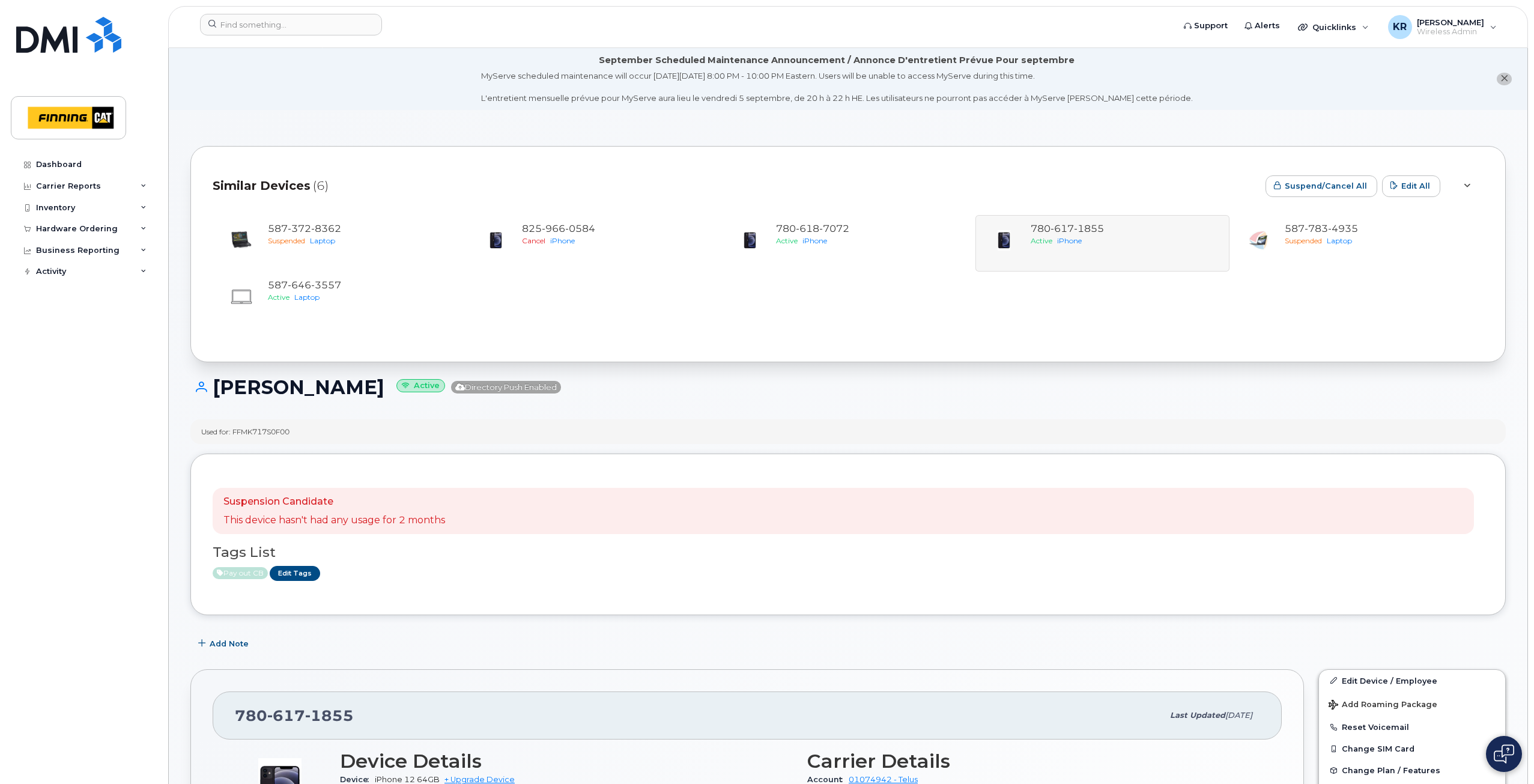
click at [1103, 248] on div "[PHONE_NUMBER] Suspended Laptop [PHONE_NUMBER] Cancel iPhone [PHONE_NUMBER] Act…" at bounding box center [848, 272] width 1271 height 114
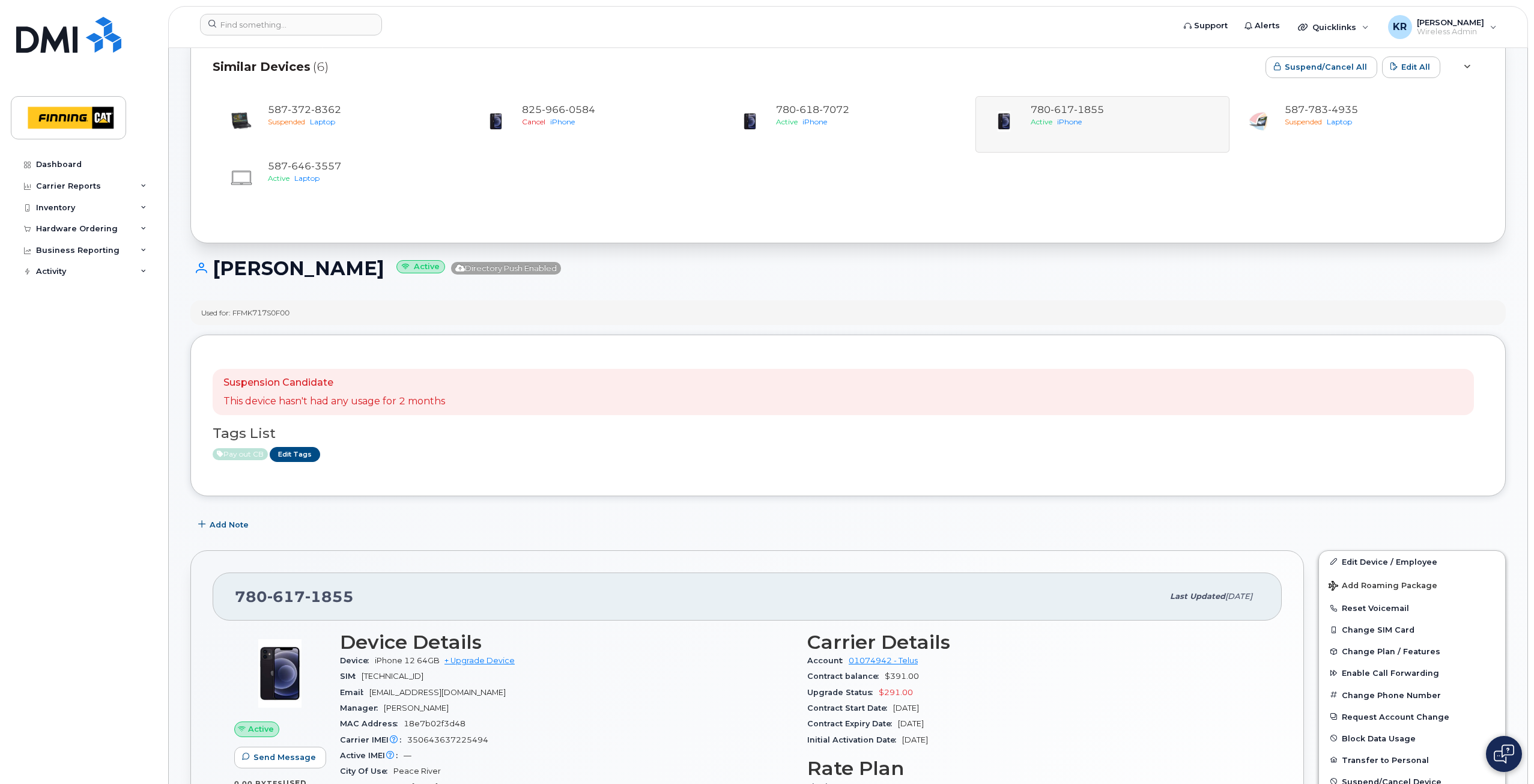
scroll to position [120, 0]
click at [231, 526] on span "Add Note" at bounding box center [229, 523] width 39 height 11
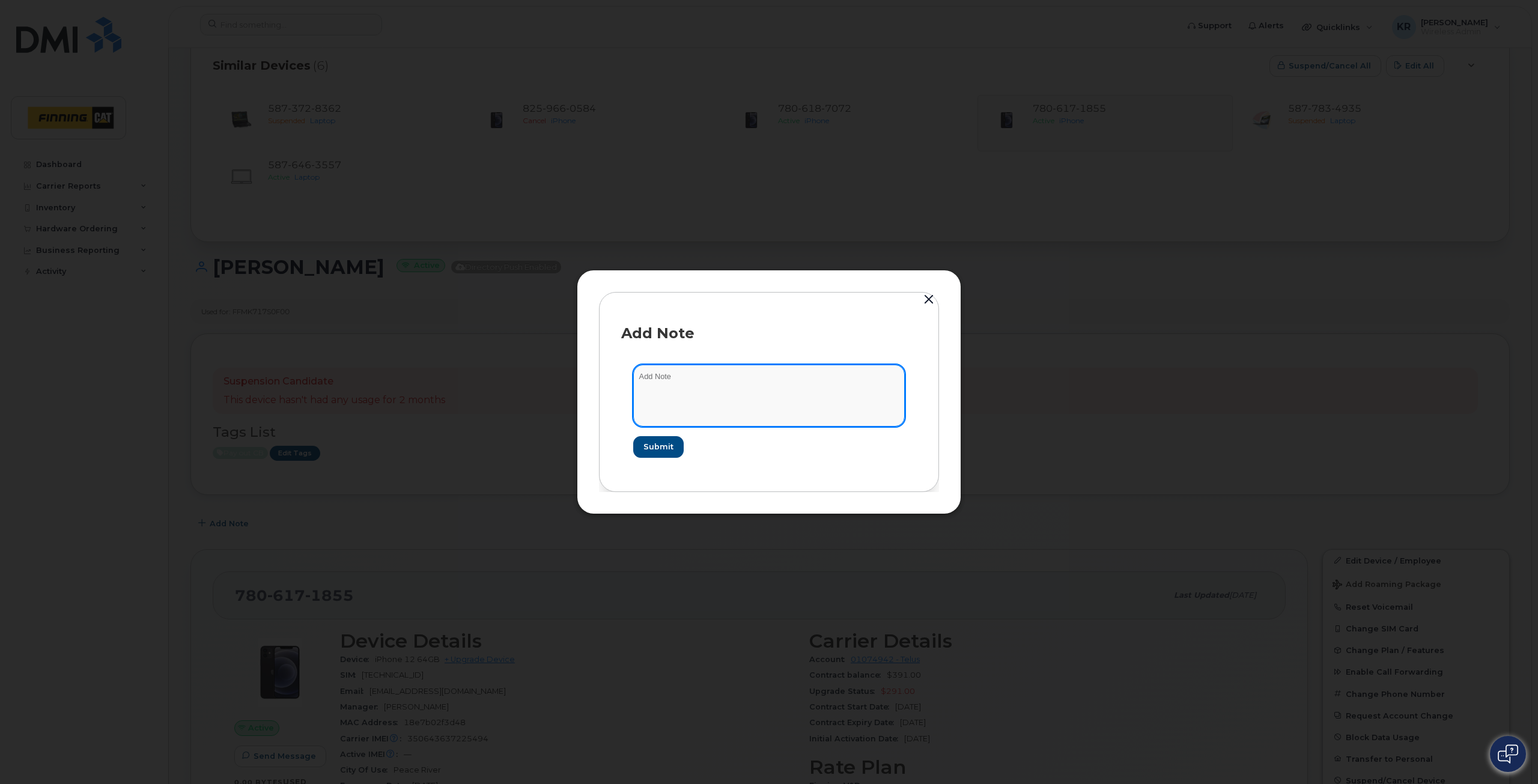
click at [688, 381] on textarea at bounding box center [769, 395] width 271 height 61
type textarea "this is not a current line for Joe."
click at [658, 441] on button "Submit" at bounding box center [658, 447] width 49 height 22
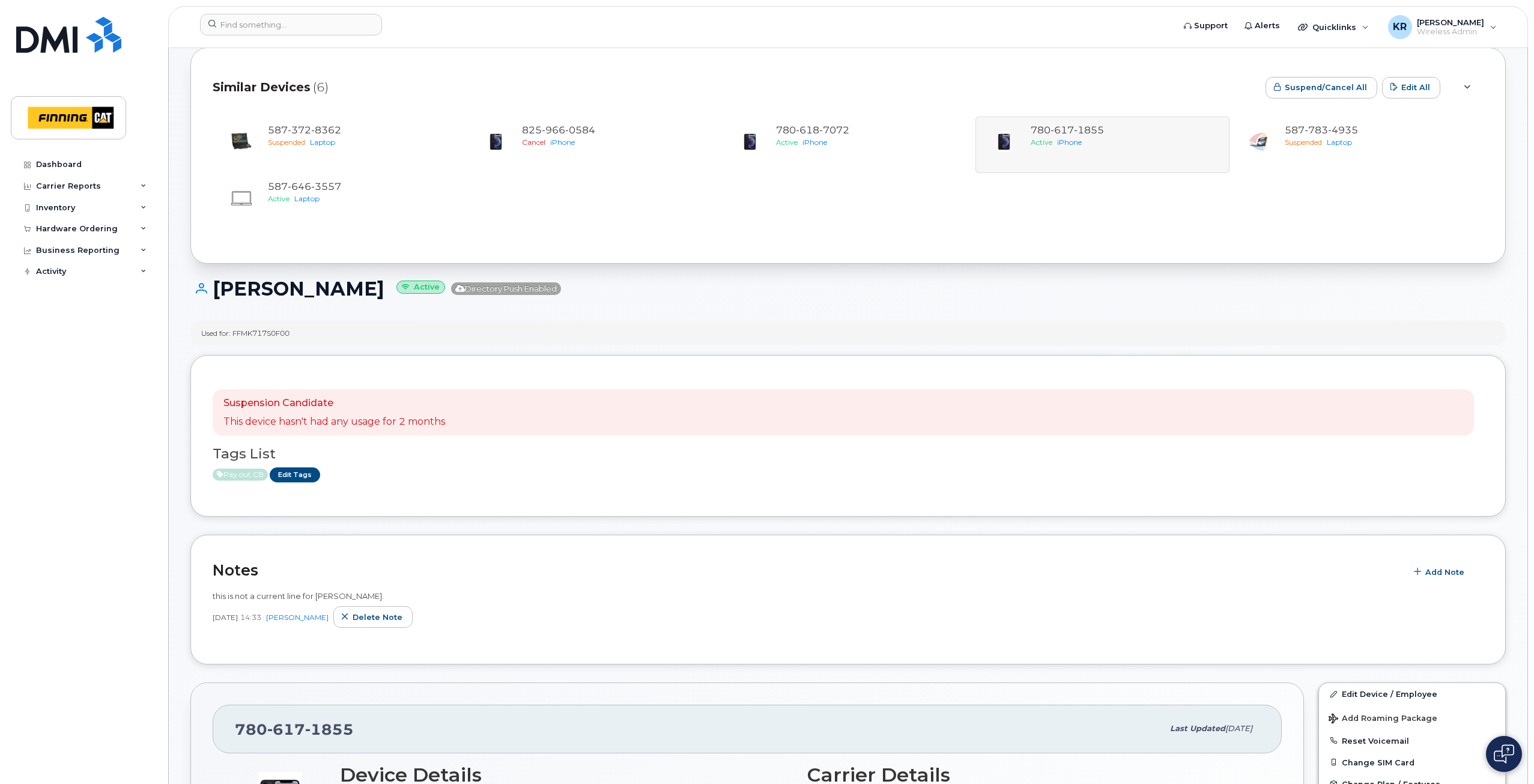
scroll to position [0, 0]
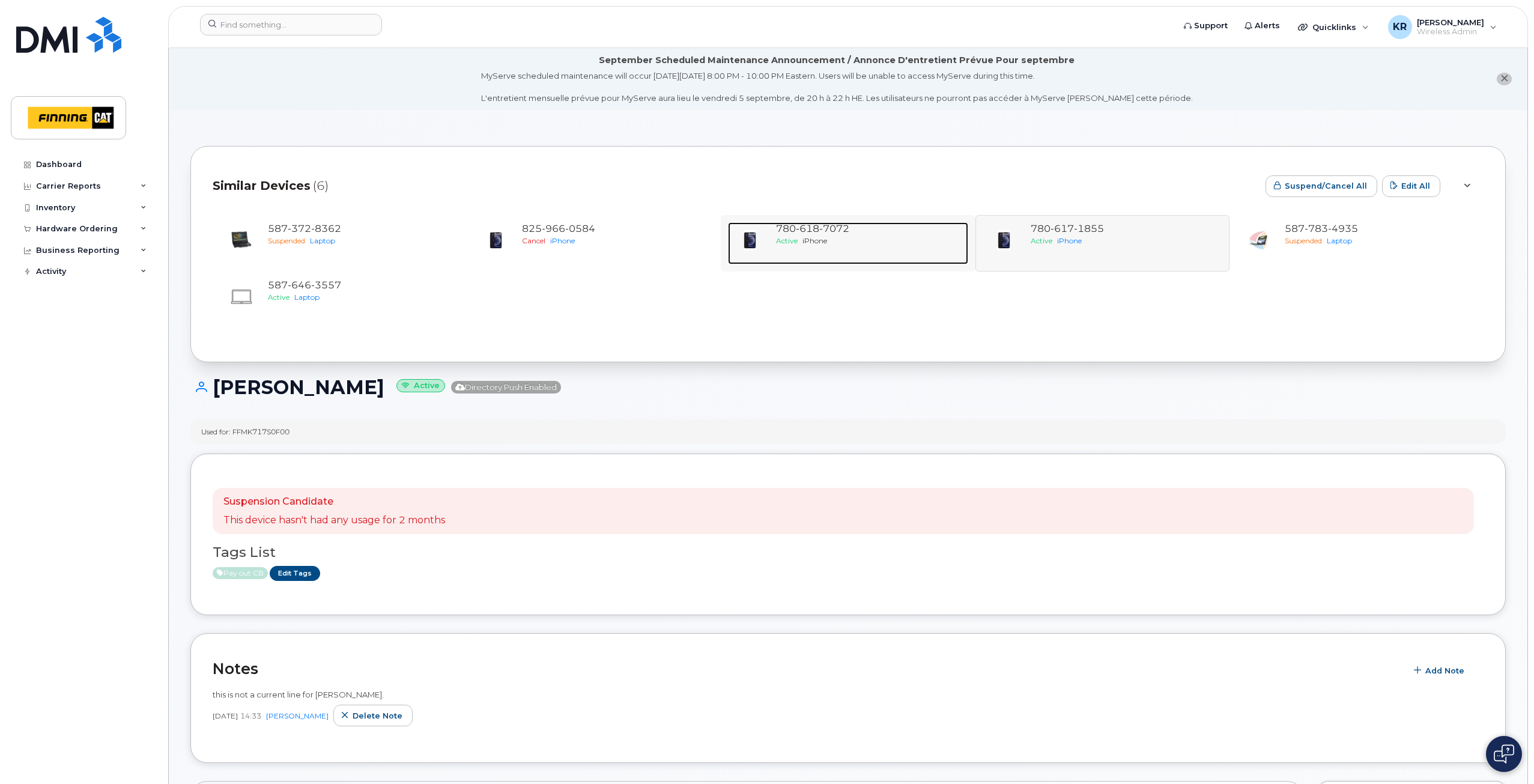
click at [850, 246] on div "780 618 7072 Active iPhone" at bounding box center [870, 243] width 196 height 42
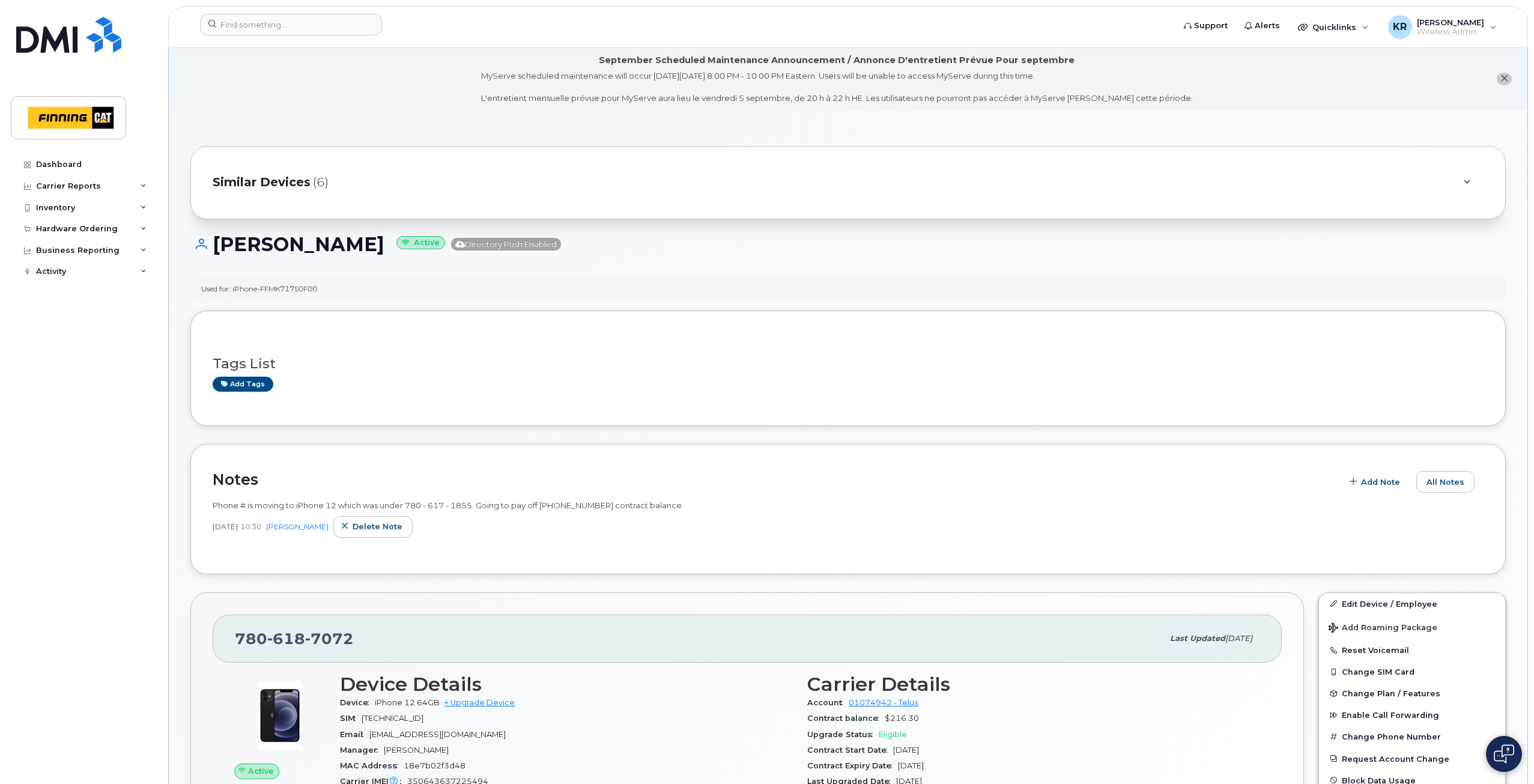
click at [254, 182] on span "Similar Devices" at bounding box center [262, 182] width 98 height 17
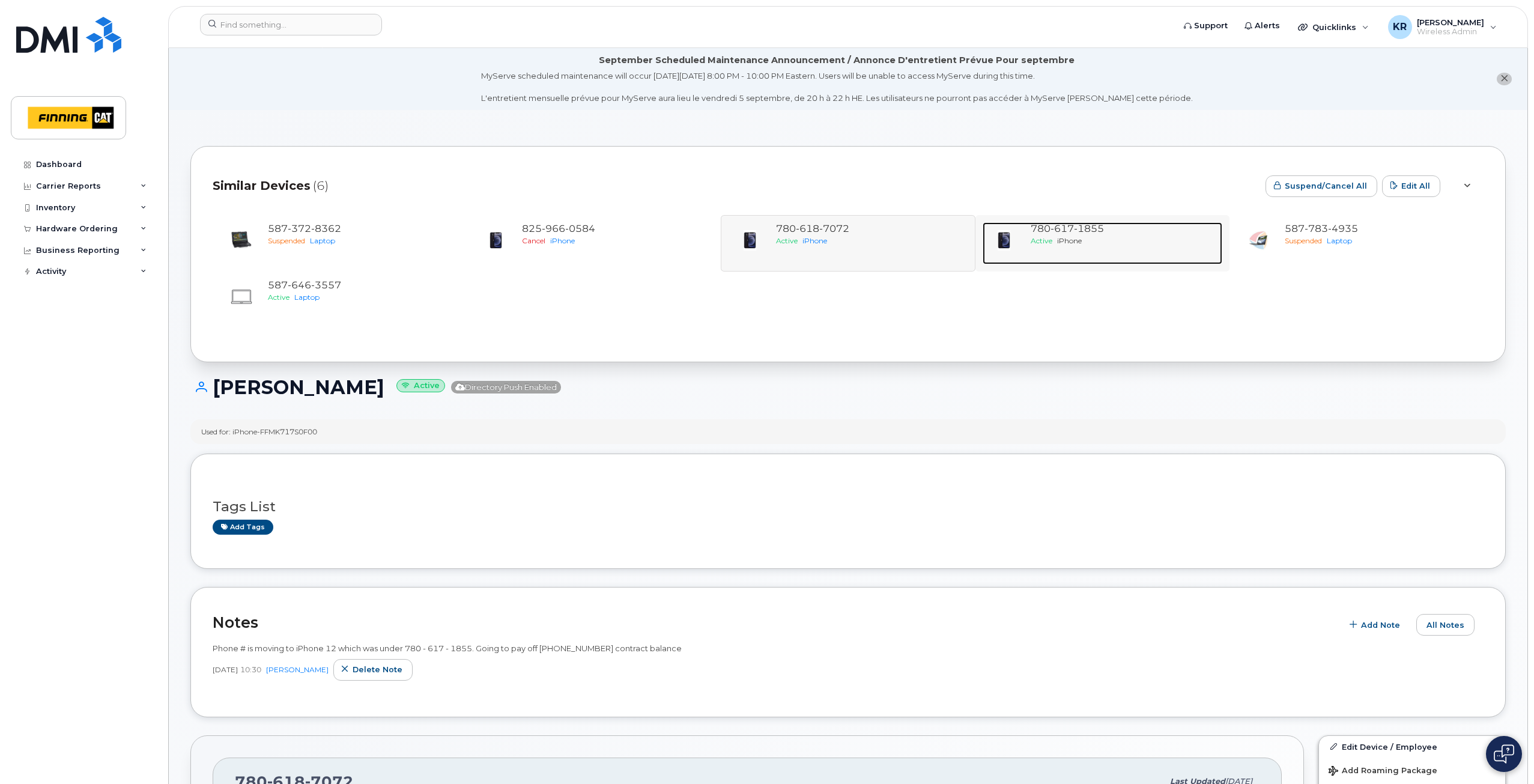
click at [1091, 242] on div "Active iPhone" at bounding box center [1124, 240] width 187 height 10
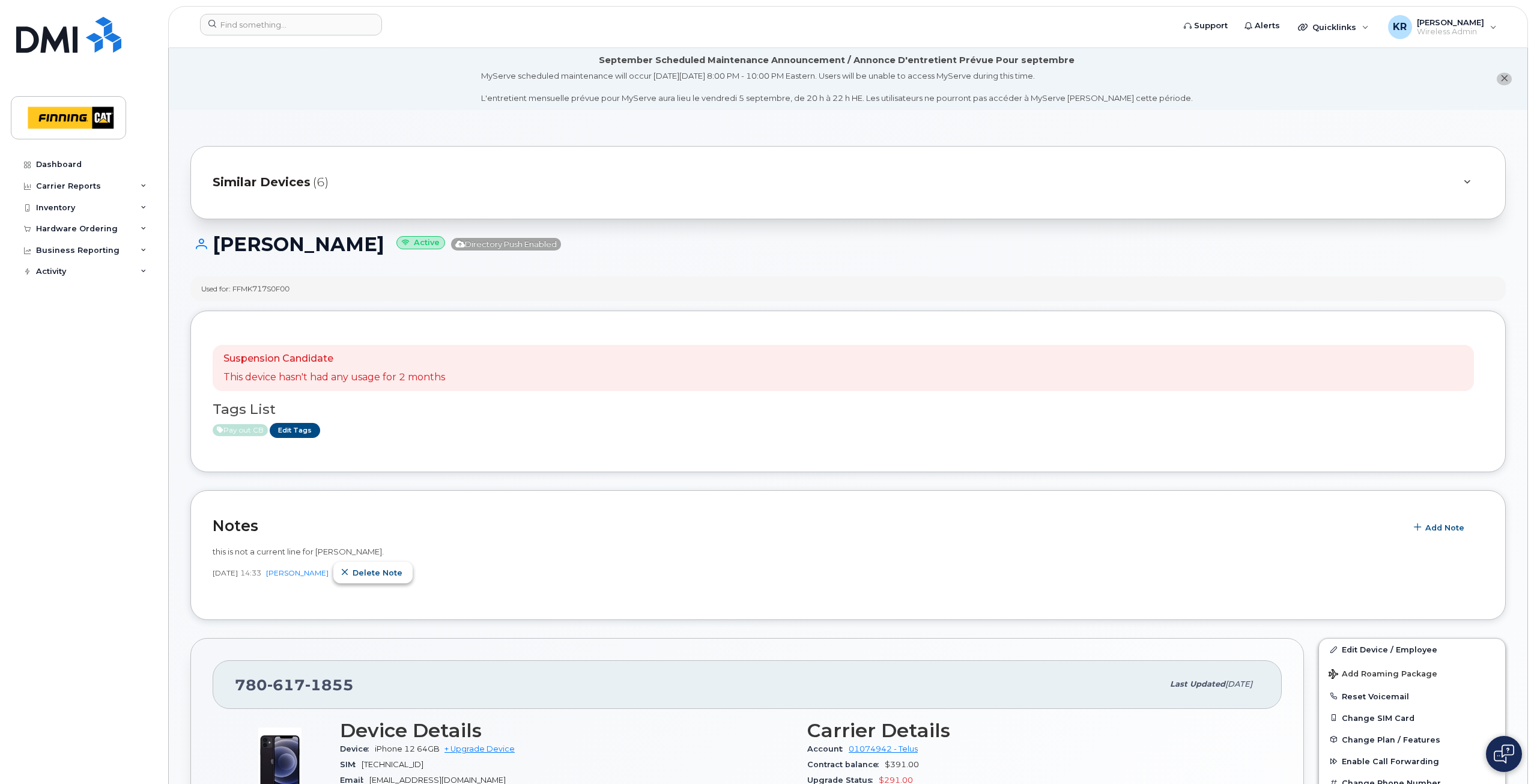
click at [371, 572] on span "Delete note" at bounding box center [377, 572] width 50 height 11
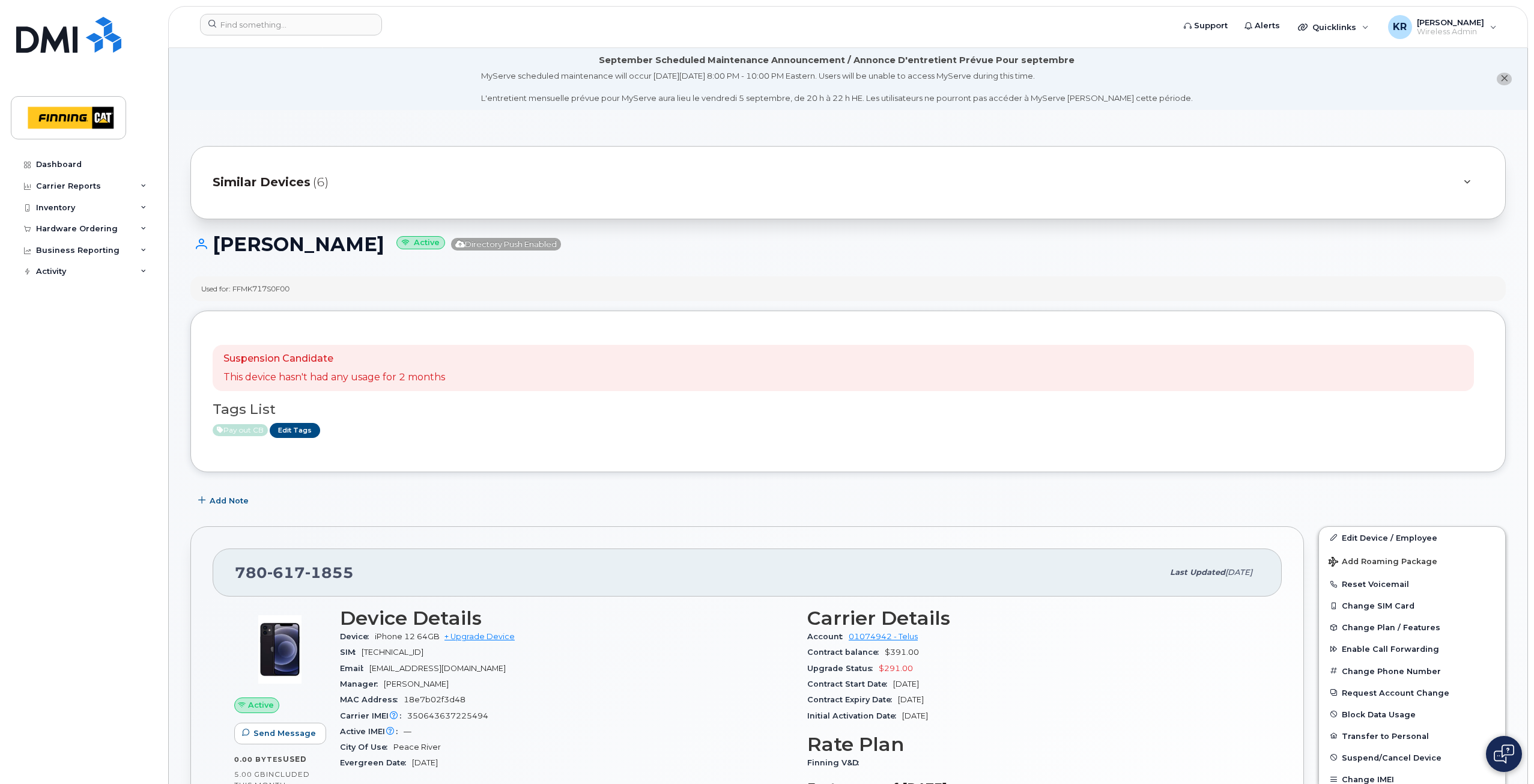
click at [278, 182] on span "Similar Devices" at bounding box center [262, 182] width 98 height 17
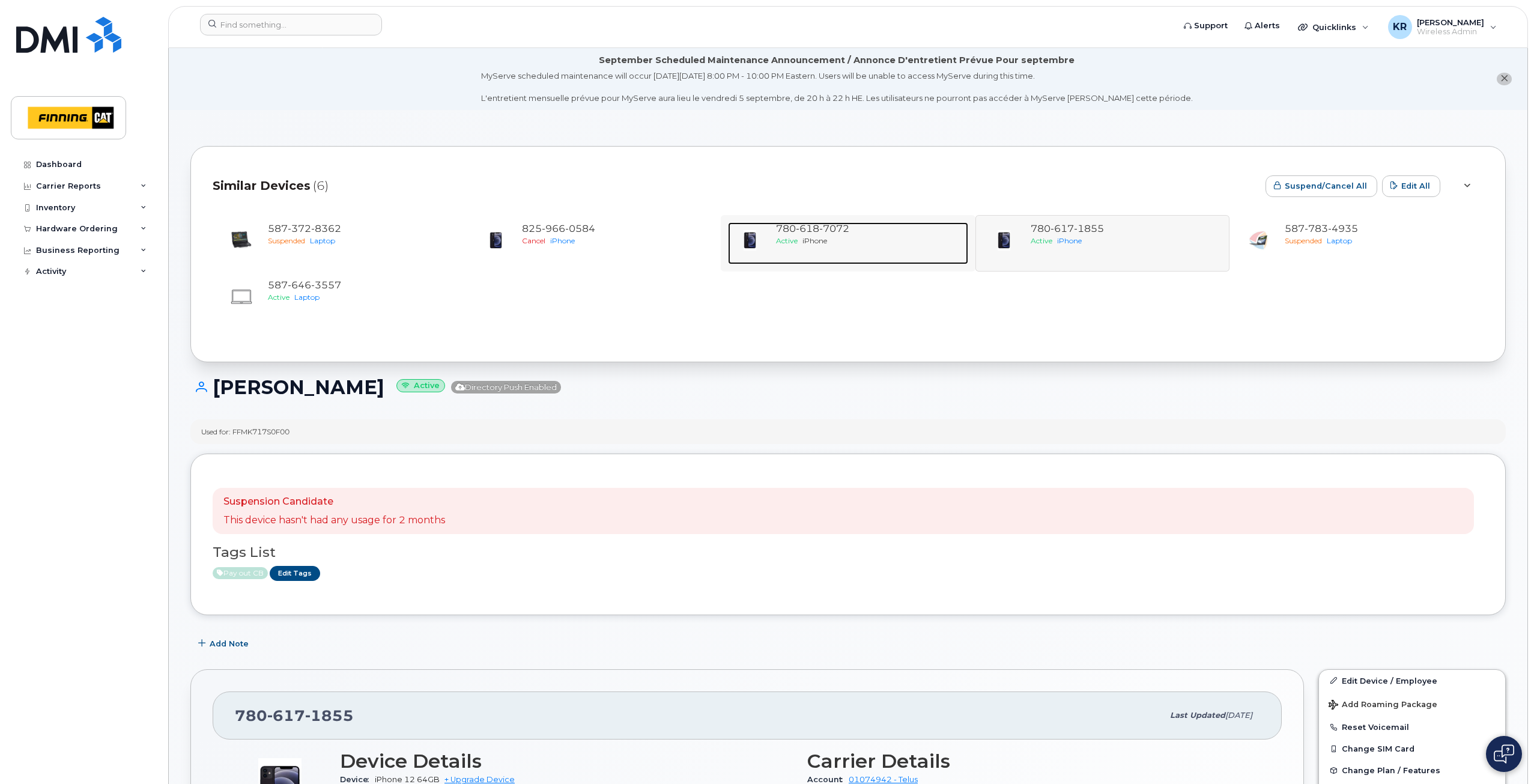
click at [832, 238] on div "Active iPhone" at bounding box center [870, 240] width 187 height 10
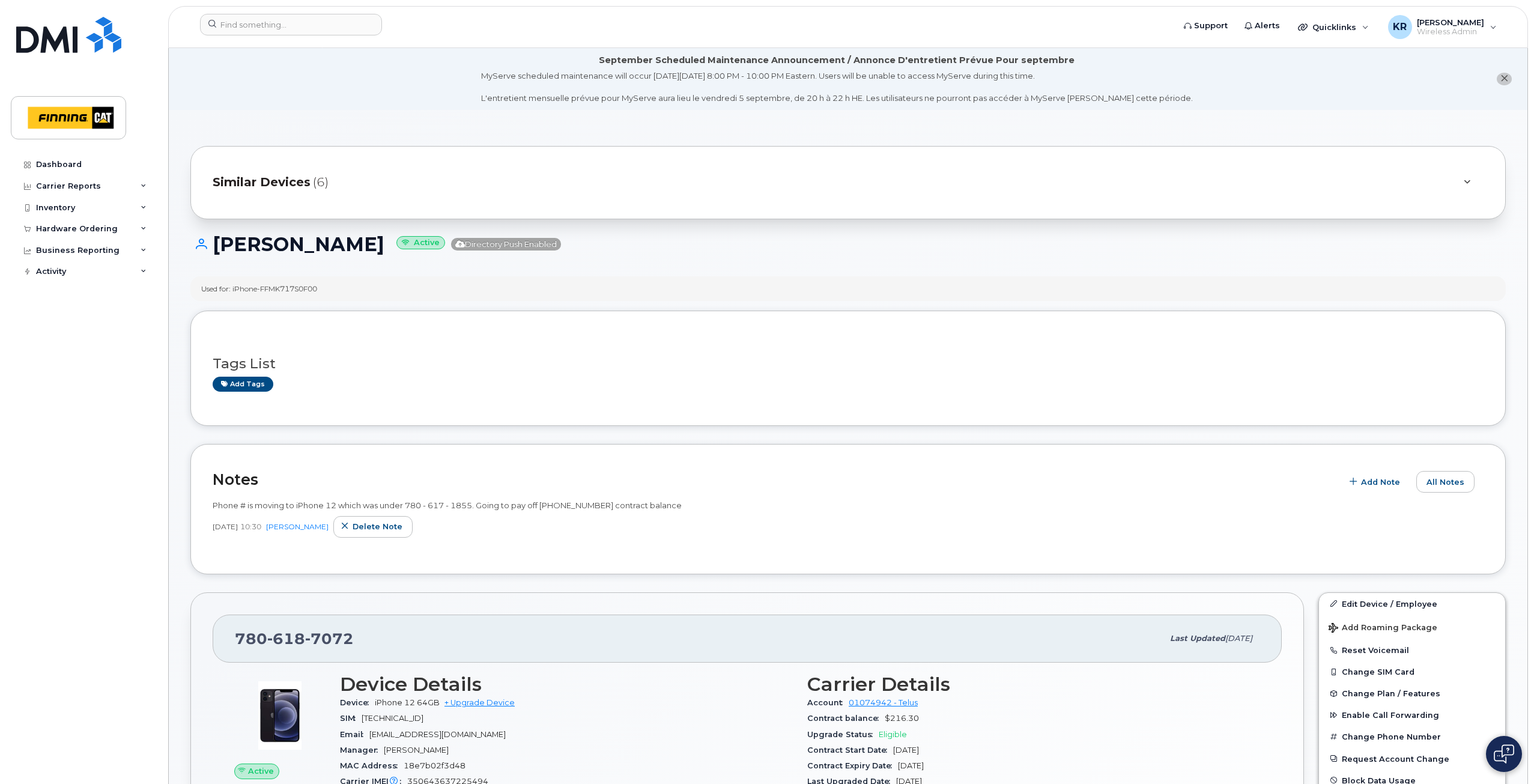
click at [293, 178] on span "Similar Devices" at bounding box center [262, 182] width 98 height 17
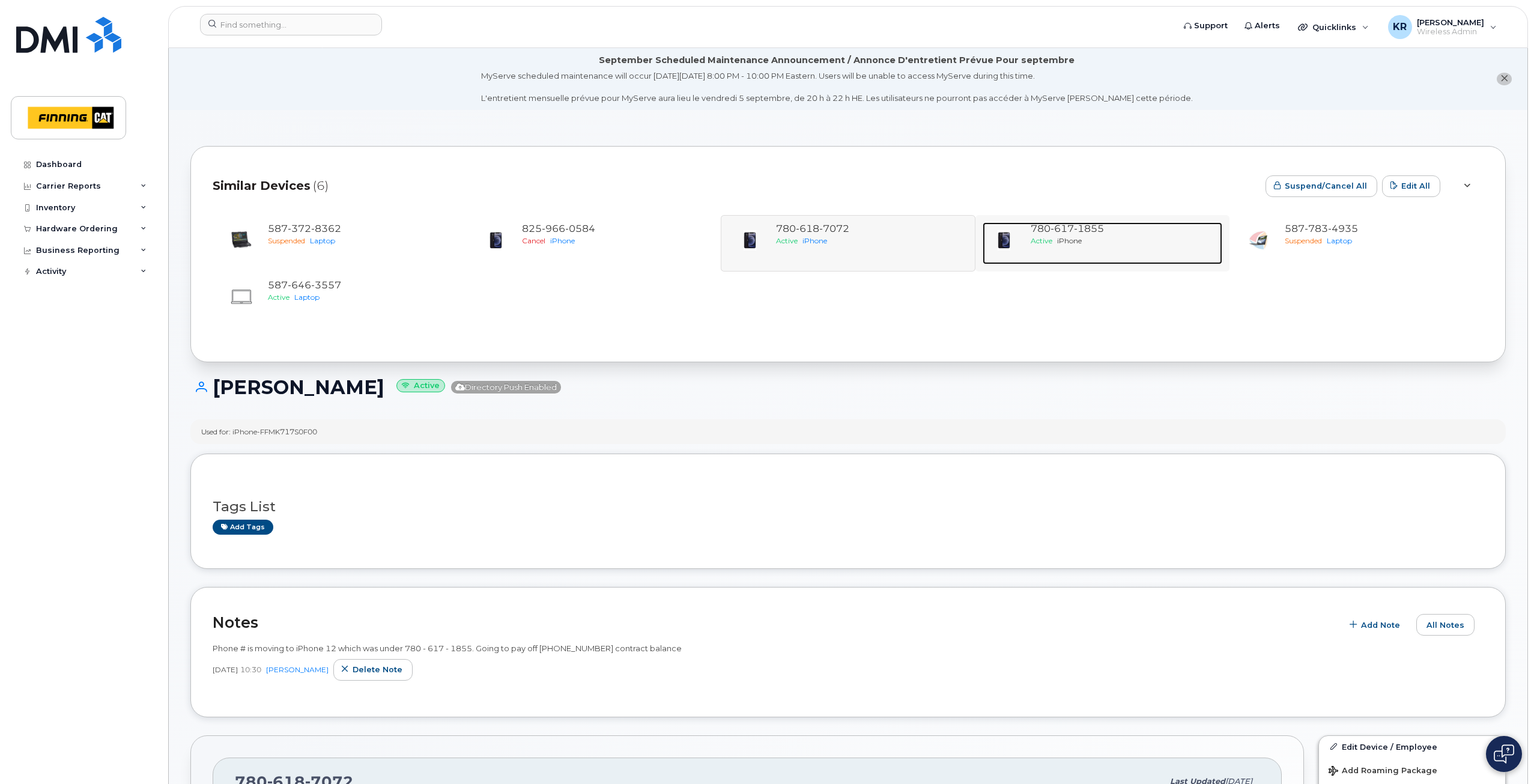
click at [1094, 228] on span "1855" at bounding box center [1089, 228] width 30 height 11
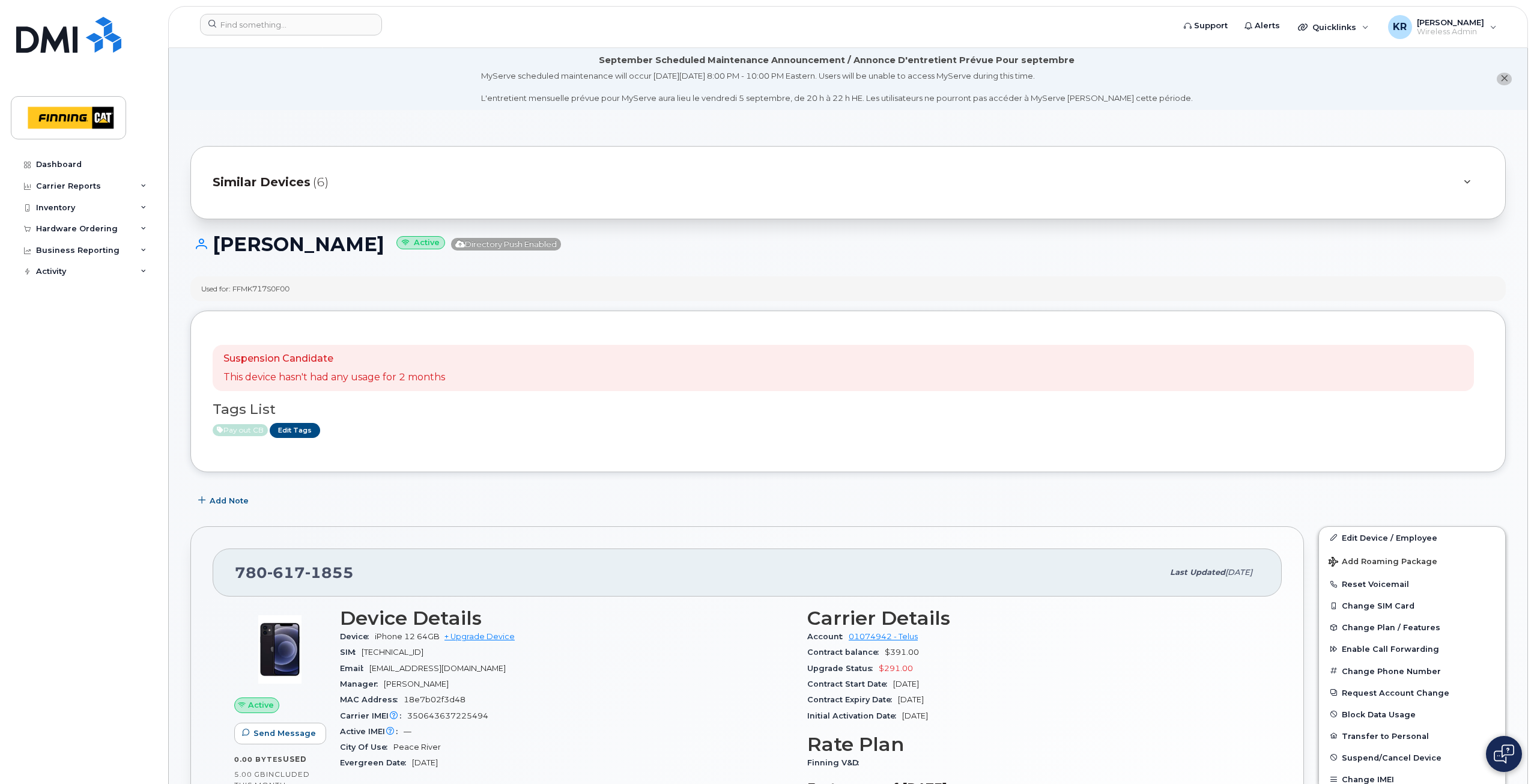
click at [289, 181] on span "Similar Devices" at bounding box center [262, 182] width 98 height 17
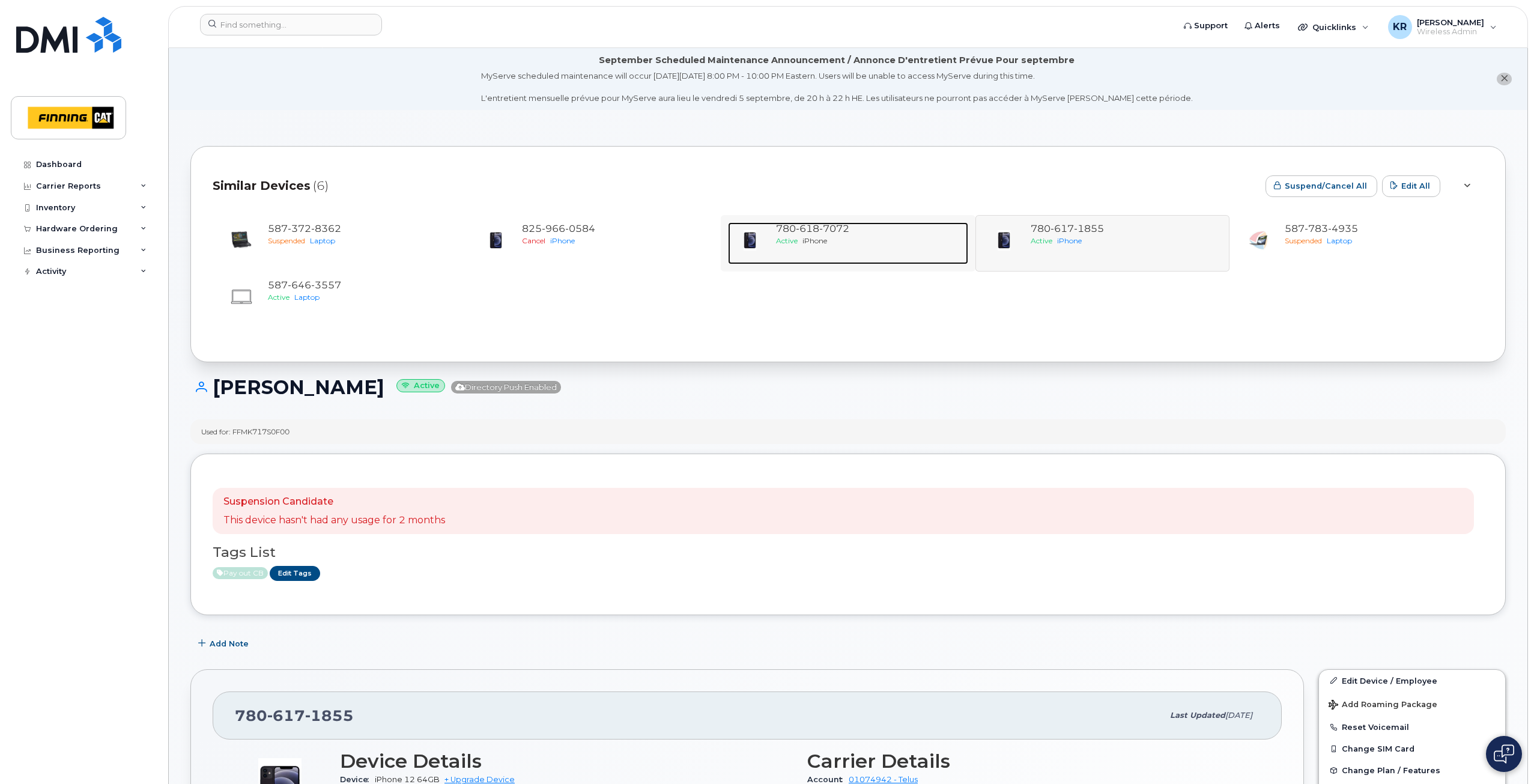
click at [860, 243] on div "Active iPhone" at bounding box center [870, 240] width 187 height 10
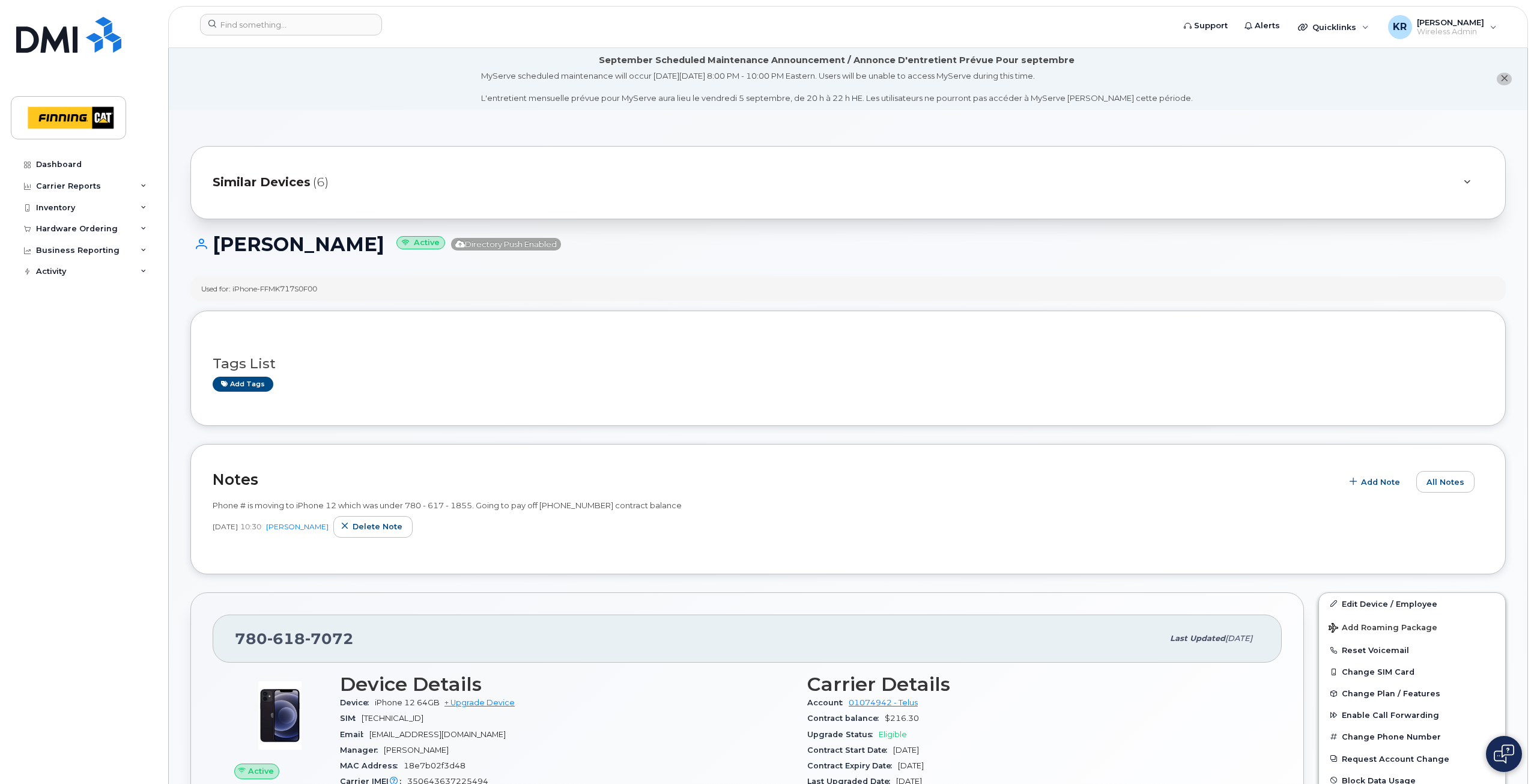
drag, startPoint x: 257, startPoint y: 183, endPoint x: 267, endPoint y: 183, distance: 10.0
click at [257, 183] on span "Similar Devices" at bounding box center [262, 182] width 98 height 17
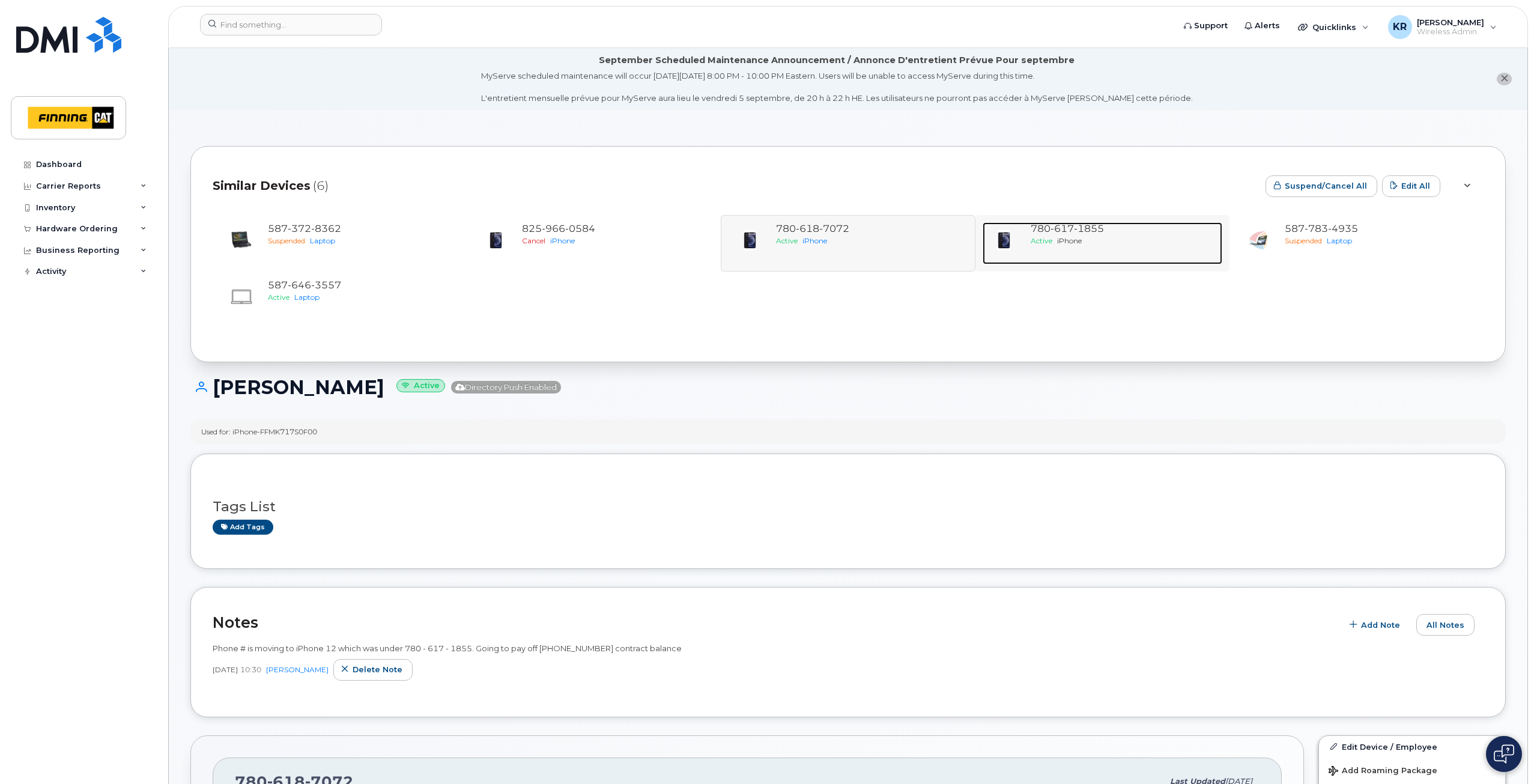
click at [1053, 237] on div "Active iPhone" at bounding box center [1124, 240] width 187 height 10
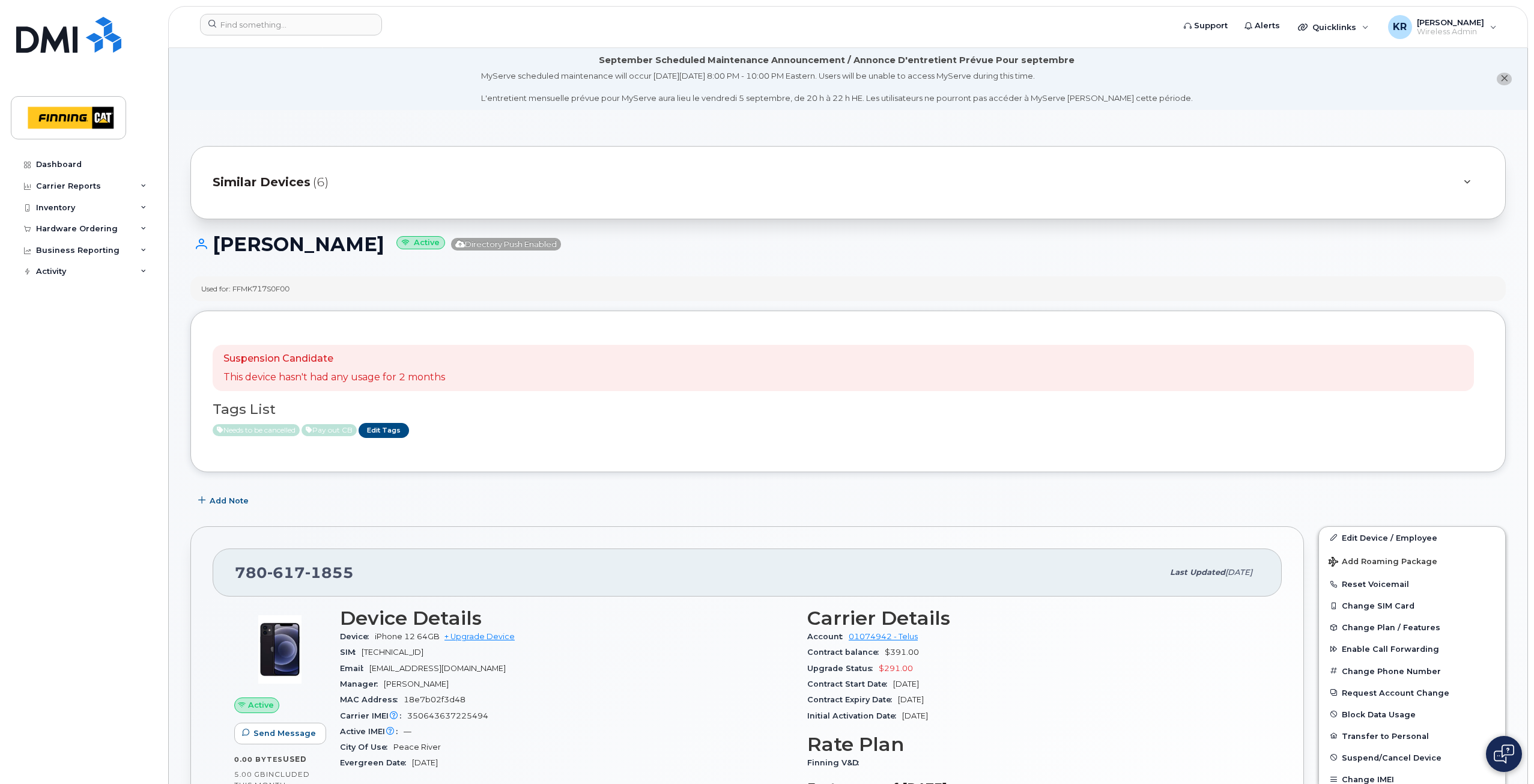
click at [299, 187] on span "Similar Devices" at bounding box center [262, 182] width 98 height 17
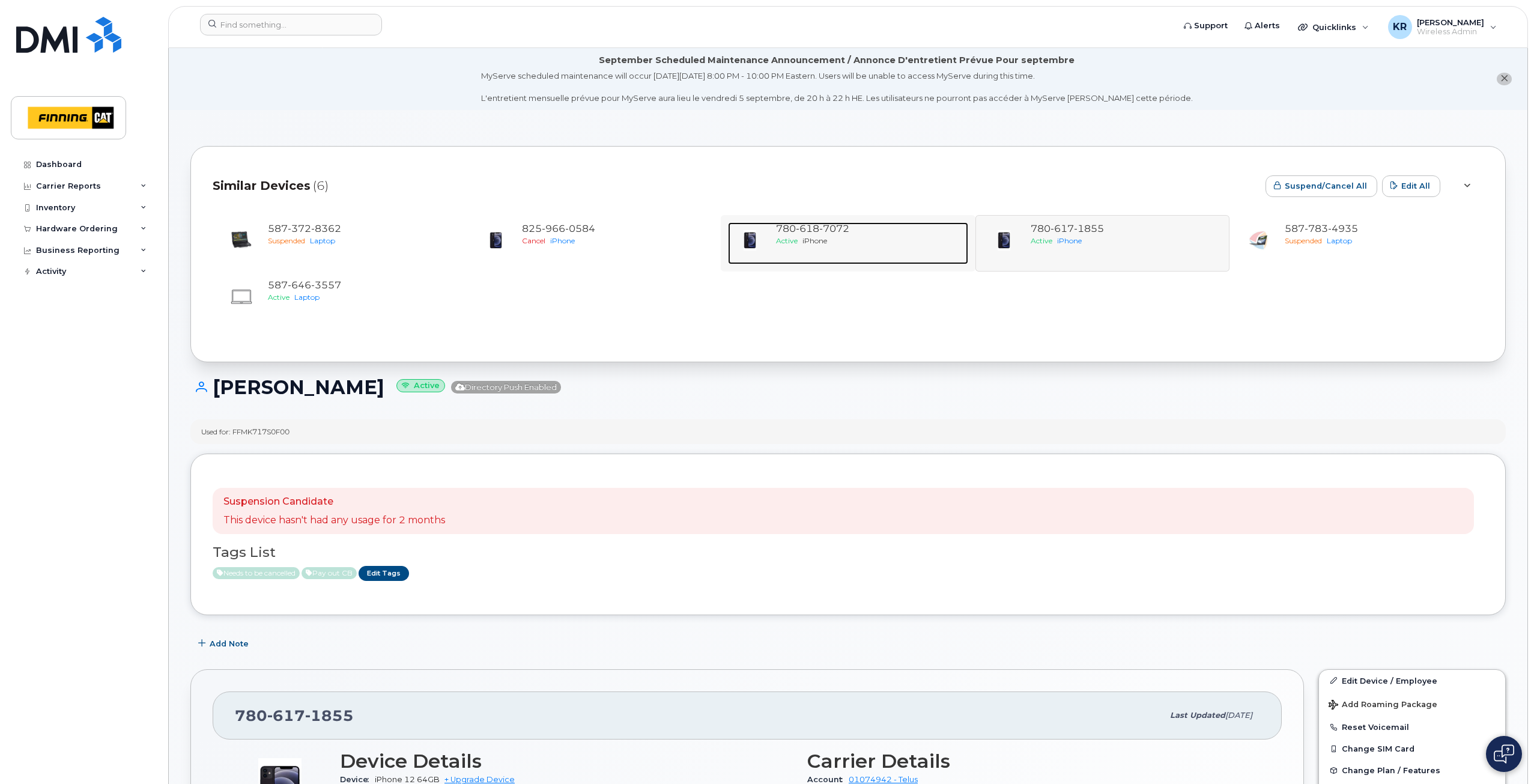
click at [843, 236] on div "[PHONE_NUMBER]" at bounding box center [870, 229] width 187 height 14
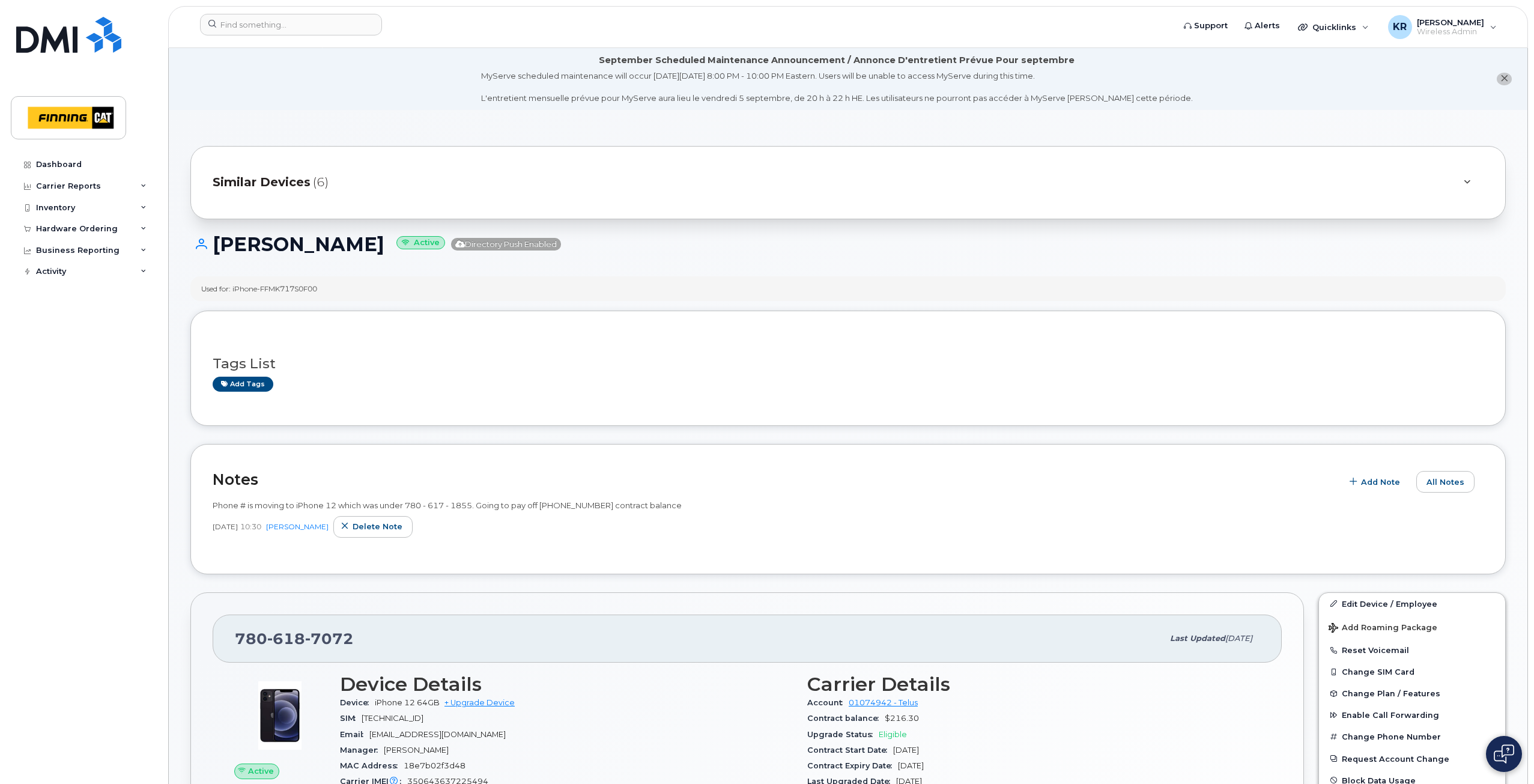
click at [261, 183] on span "Similar Devices" at bounding box center [262, 182] width 98 height 17
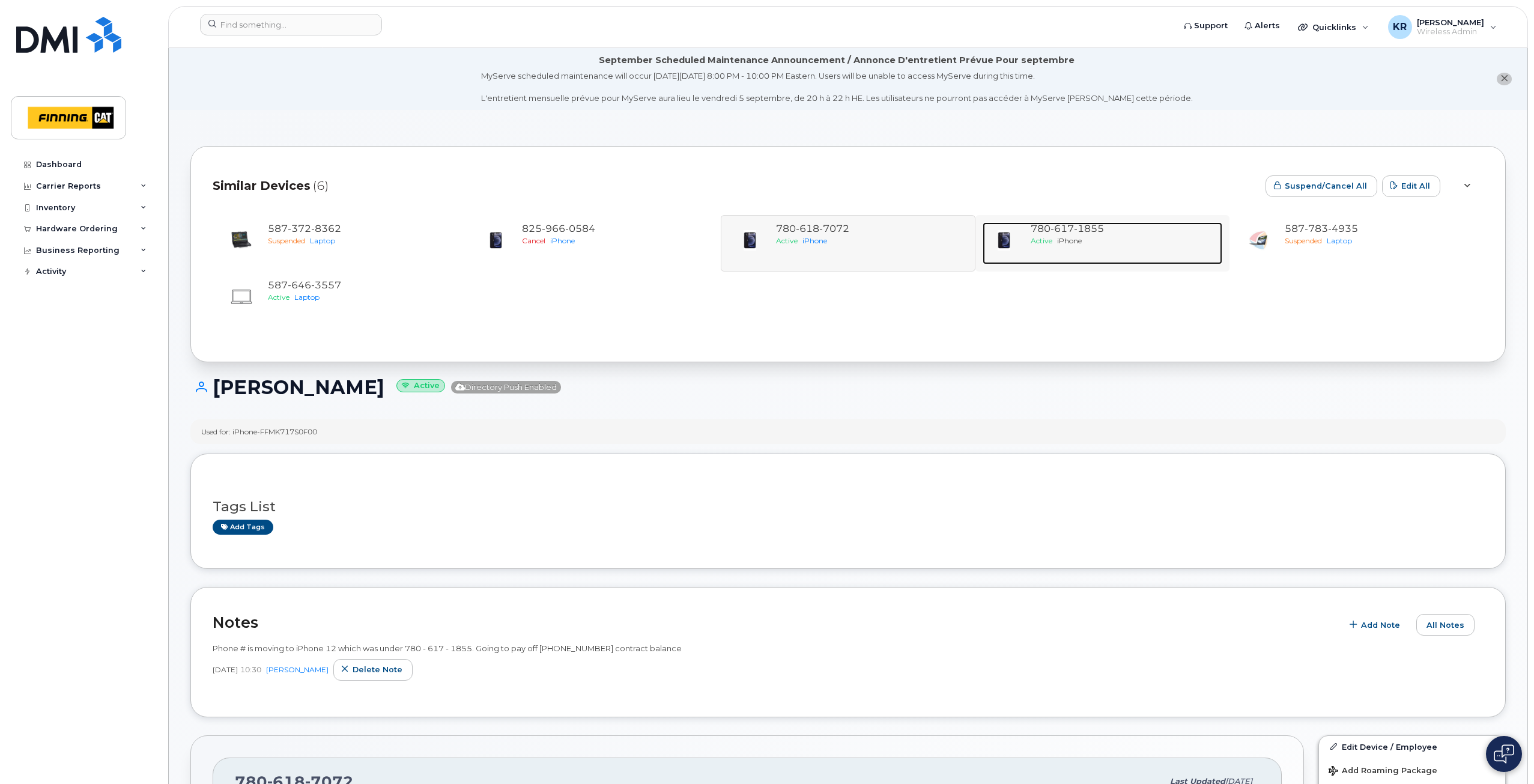
click at [1079, 237] on span "iPhone" at bounding box center [1069, 240] width 25 height 9
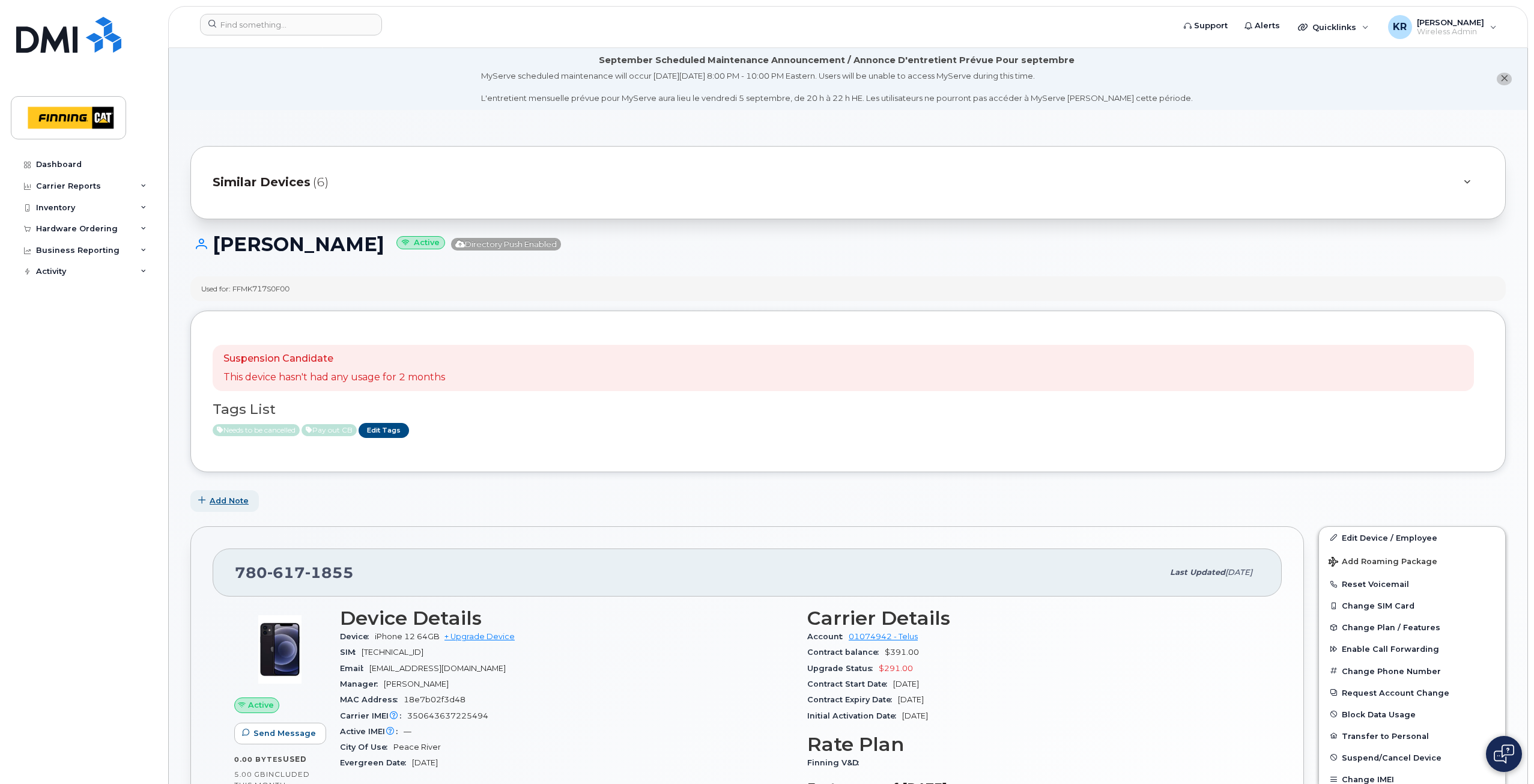
click at [224, 502] on span "Add Note" at bounding box center [229, 500] width 39 height 11
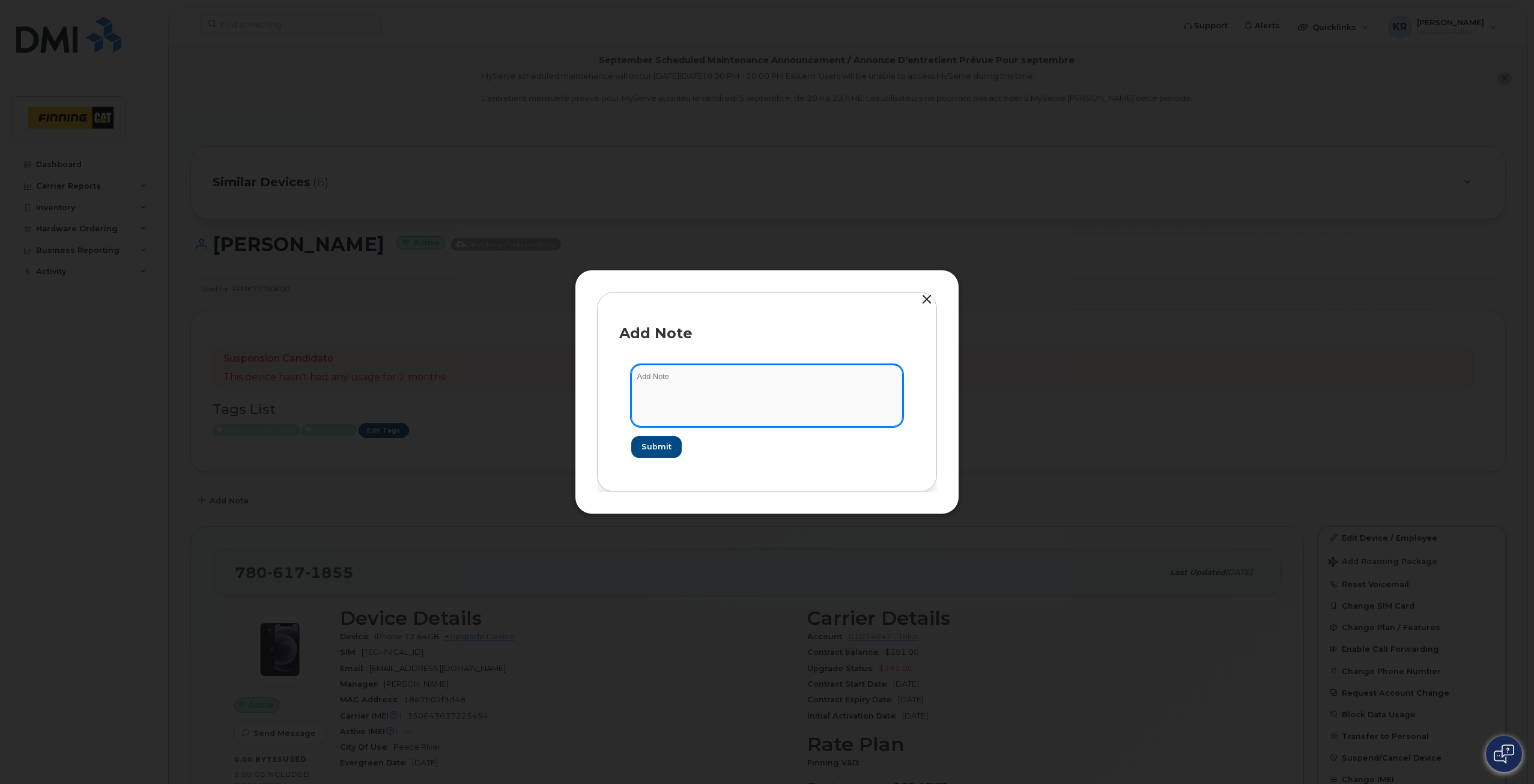
click at [688, 372] on textarea at bounding box center [767, 395] width 271 height 61
drag, startPoint x: 636, startPoint y: 377, endPoint x: 785, endPoint y: 375, distance: 149.0
click at [785, 375] on textarea "As per confirmation from [PERSON_NAME] [DATE]. This line is to be cancelled" at bounding box center [767, 395] width 271 height 61
click at [730, 380] on textarea "This line is to be cancelled" at bounding box center [767, 395] width 271 height 61
paste textarea "As per confirmation from [PERSON_NAME] [DATE]."
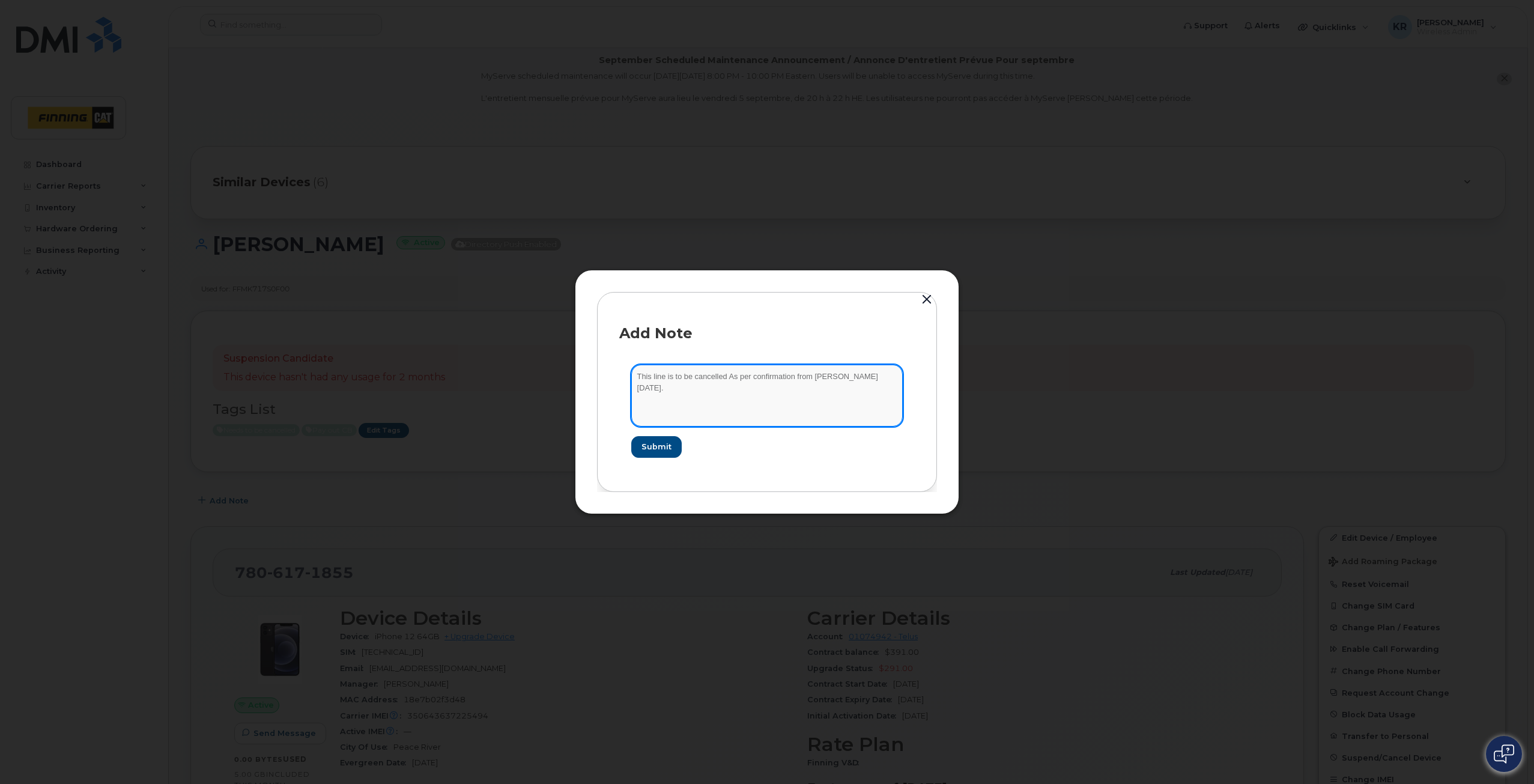
click at [733, 374] on textarea "This line is to be cancelled As per confirmation from [PERSON_NAME] [DATE]." at bounding box center [767, 395] width 271 height 61
click at [875, 377] on textarea "This line is to be cancelled as per confirmation from [PERSON_NAME] [DATE]." at bounding box center [767, 395] width 271 height 61
type textarea "This line is to be cancelled as per confirmation from [PERSON_NAME] [DATE]."
click at [655, 451] on span "Submit" at bounding box center [656, 447] width 30 height 11
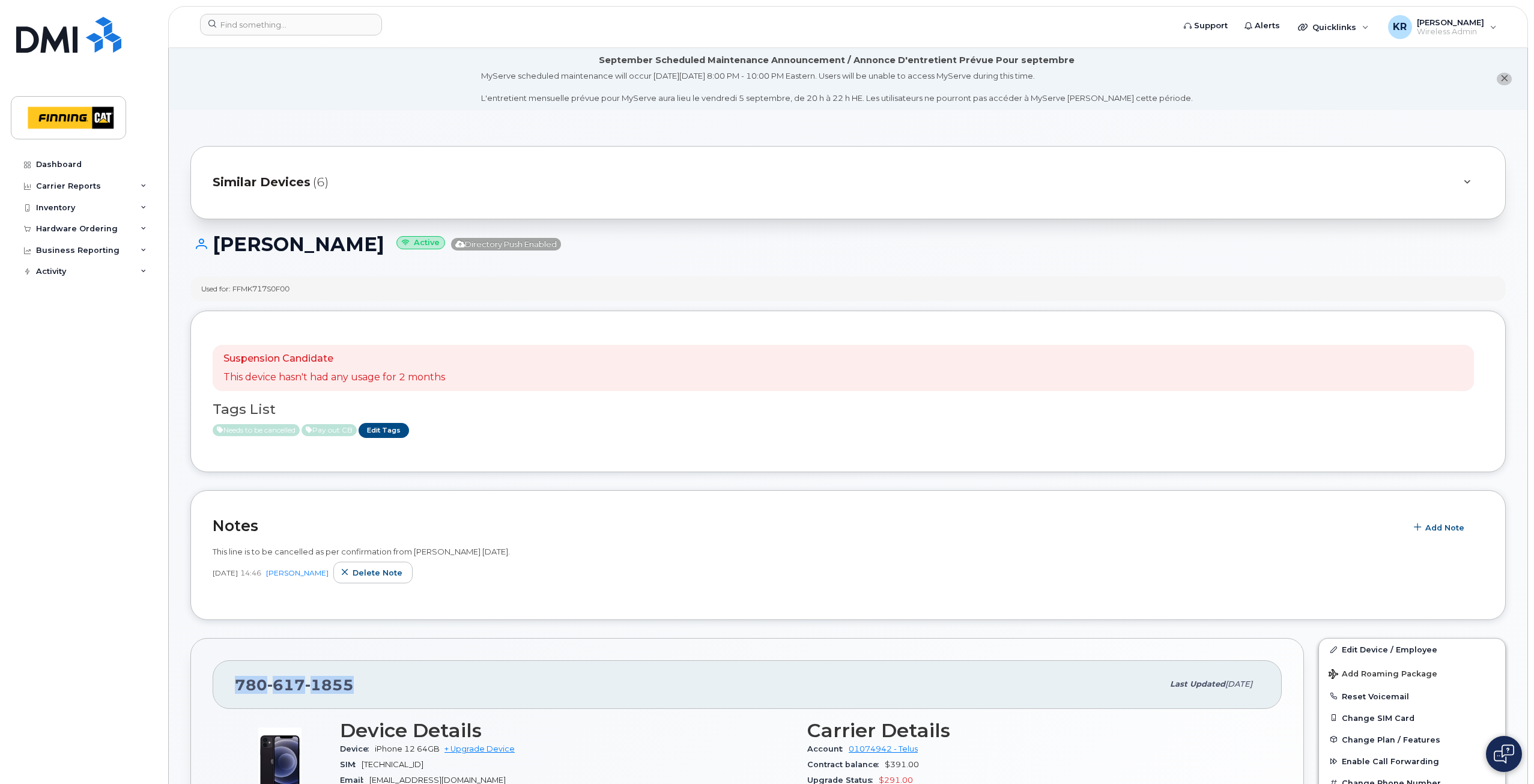
drag, startPoint x: 356, startPoint y: 682, endPoint x: 239, endPoint y: 682, distance: 117.0
click at [239, 682] on div "[PHONE_NUMBER]" at bounding box center [699, 684] width 928 height 25
copy span "[PHONE_NUMBER]"
